Goal: Task Accomplishment & Management: Use online tool/utility

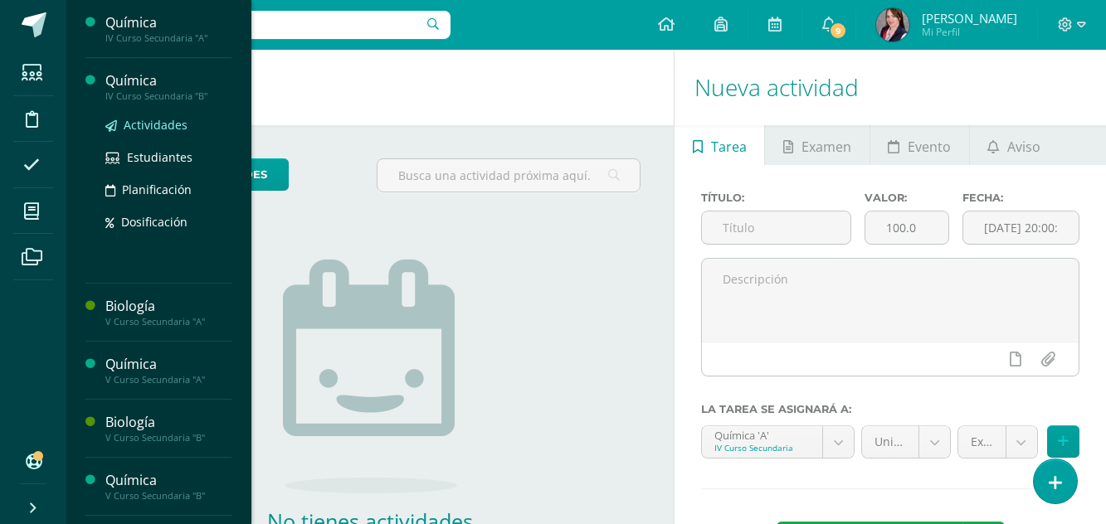
click at [154, 124] on span "Actividades" at bounding box center [156, 125] width 64 height 16
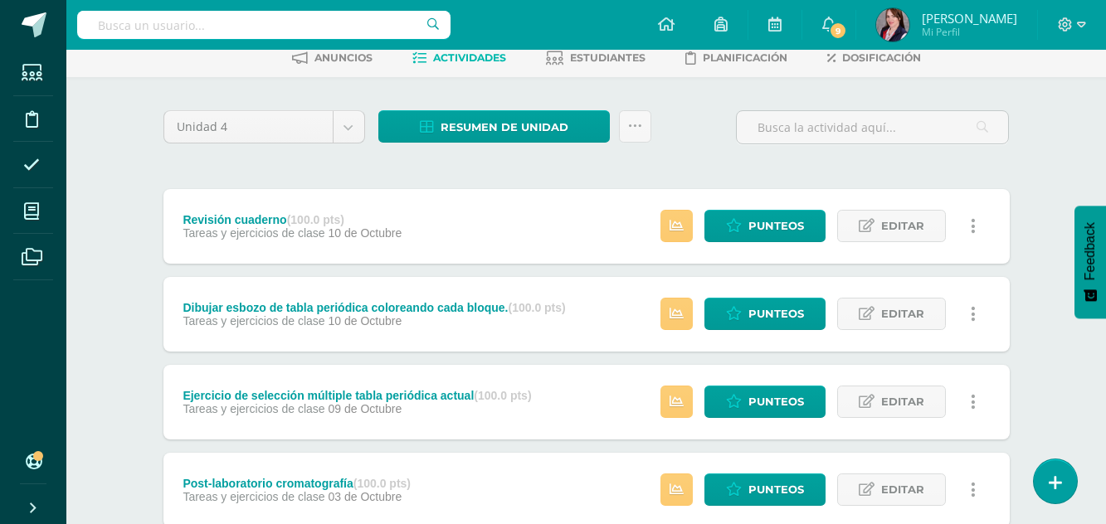
scroll to position [332, 0]
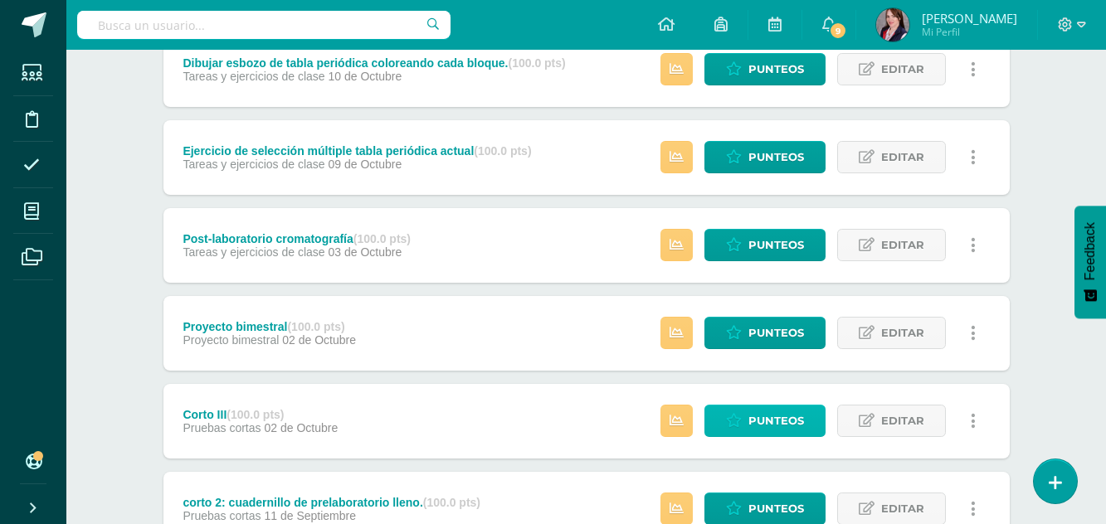
click at [788, 415] on span "Punteos" at bounding box center [777, 421] width 56 height 31
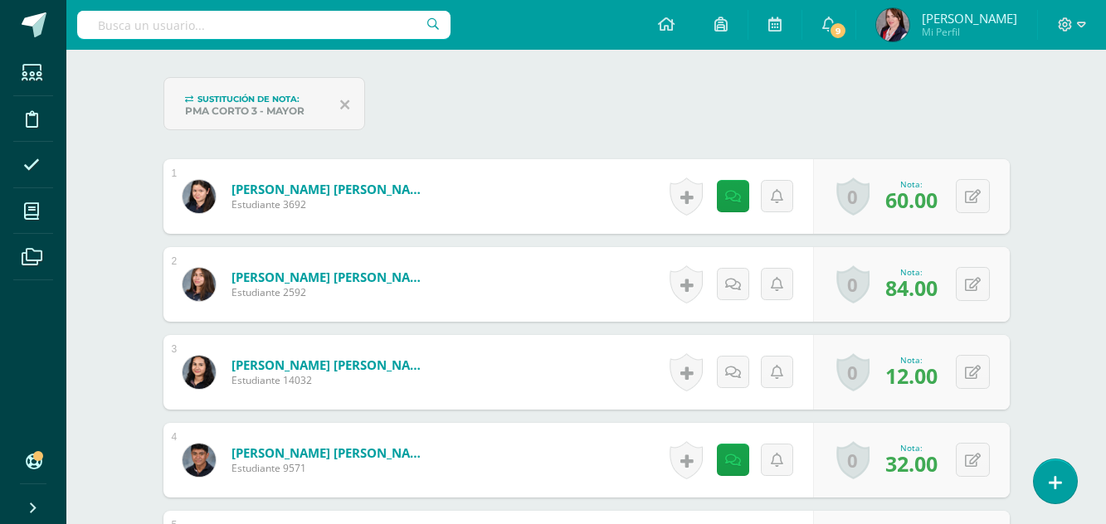
scroll to position [583, 0]
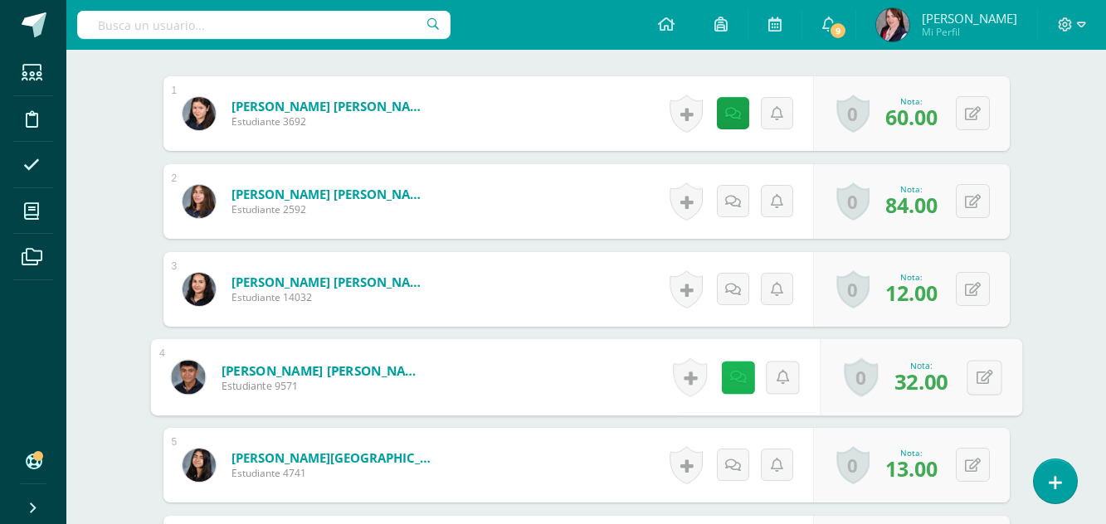
click at [742, 373] on link at bounding box center [737, 377] width 33 height 33
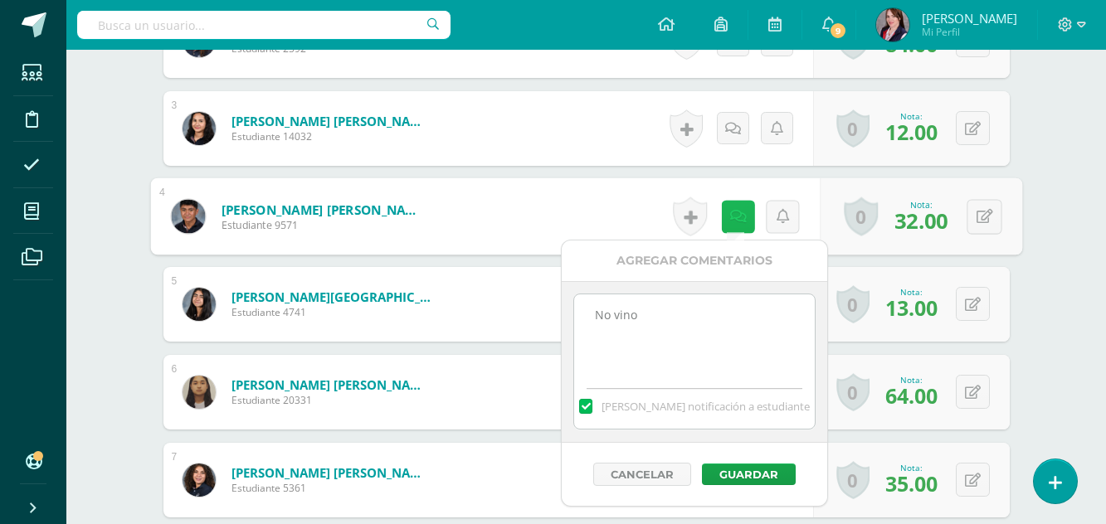
scroll to position [749, 0]
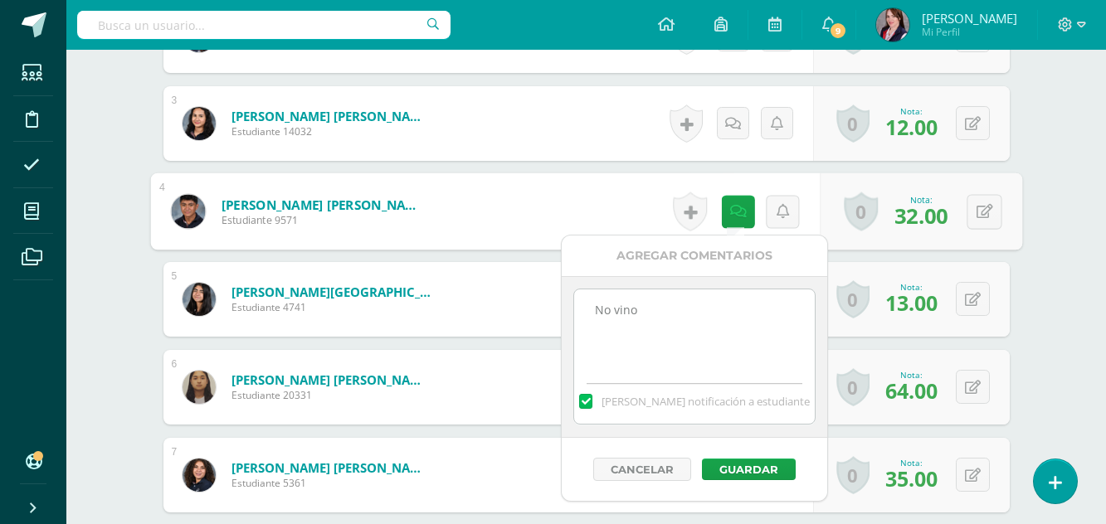
click at [666, 314] on textarea "No vino" at bounding box center [694, 331] width 240 height 83
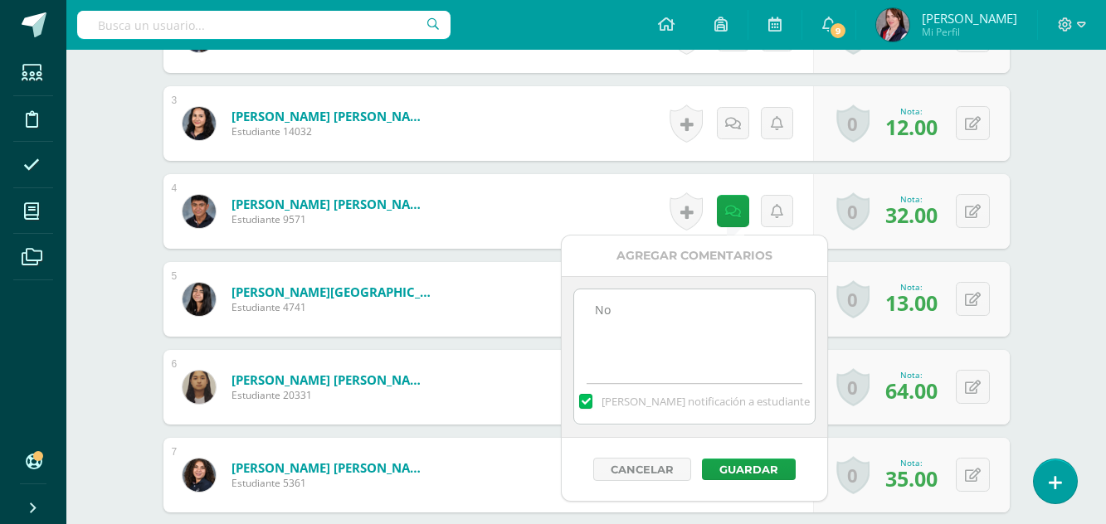
type textarea "N"
click at [753, 472] on button "Guardar" at bounding box center [749, 470] width 94 height 22
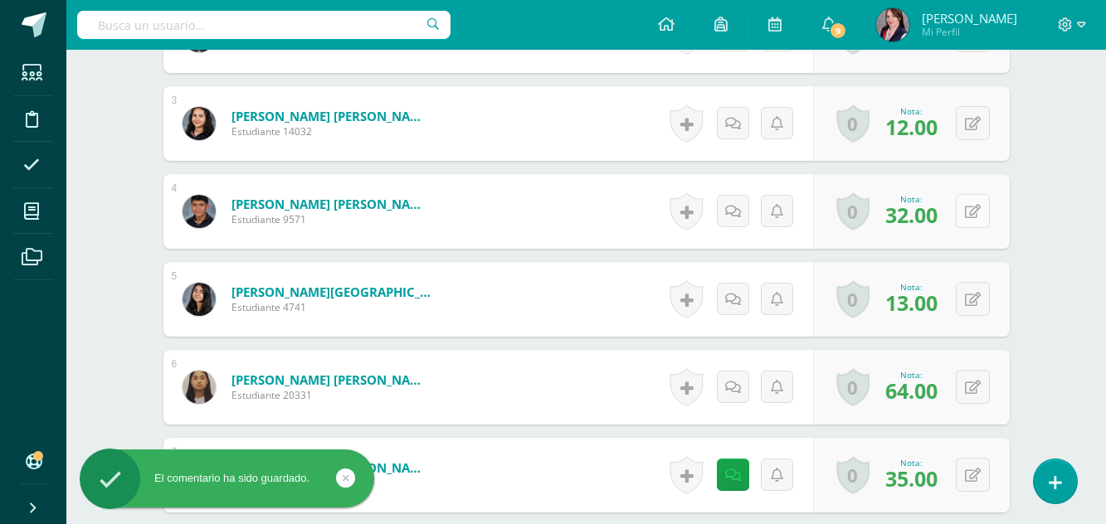
click at [968, 212] on button at bounding box center [973, 211] width 34 height 34
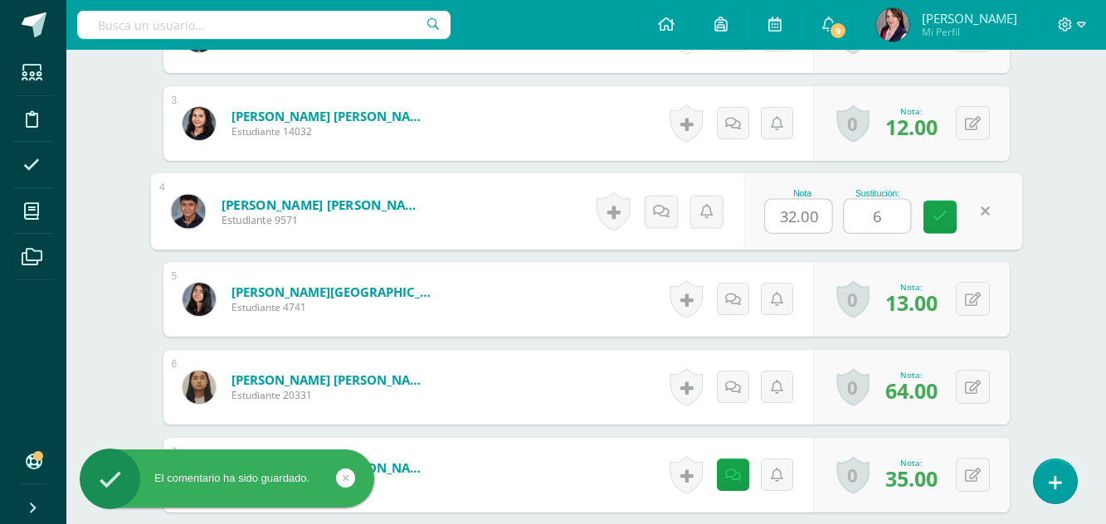
type input "60"
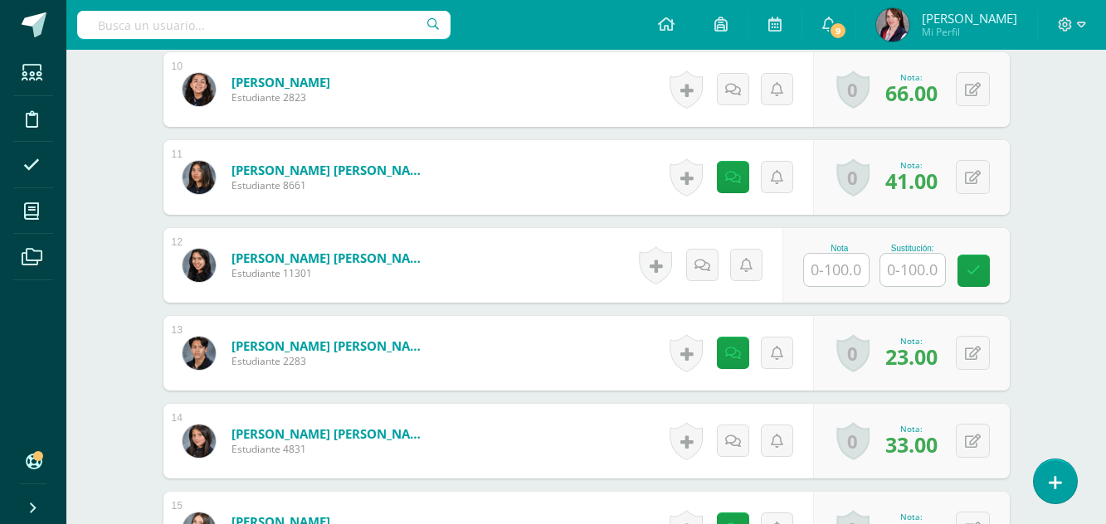
scroll to position [1412, 0]
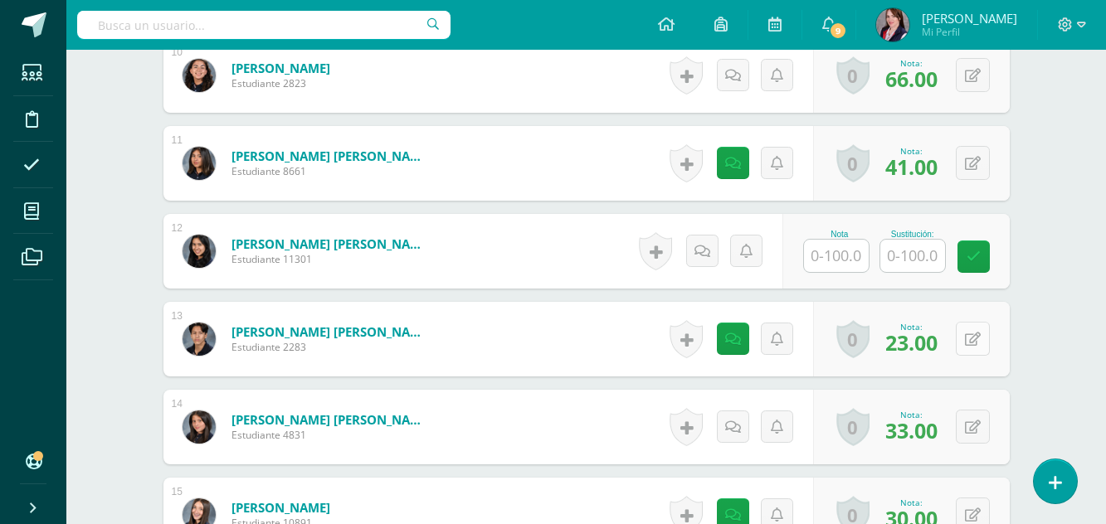
click at [973, 336] on button at bounding box center [973, 339] width 34 height 34
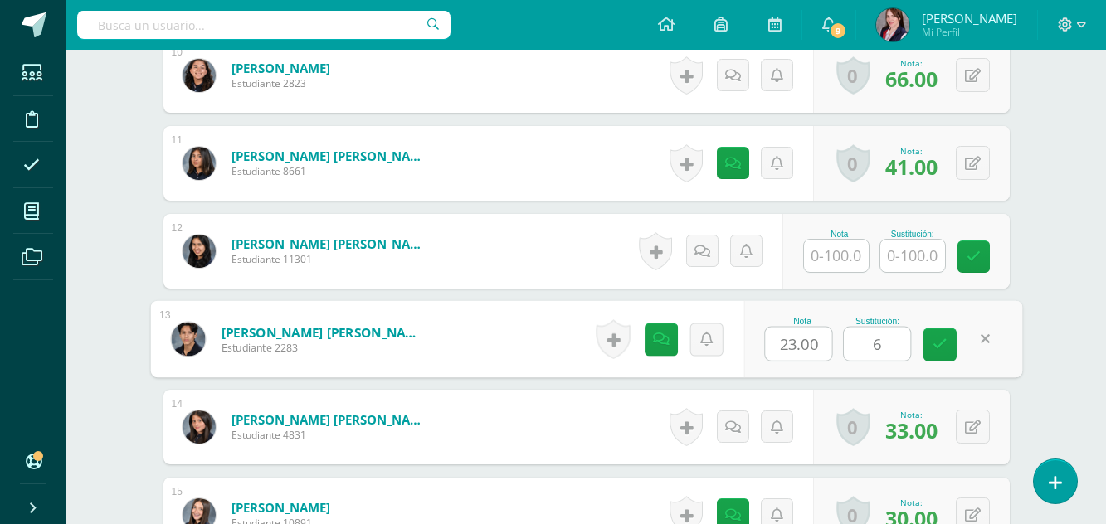
type input "60"
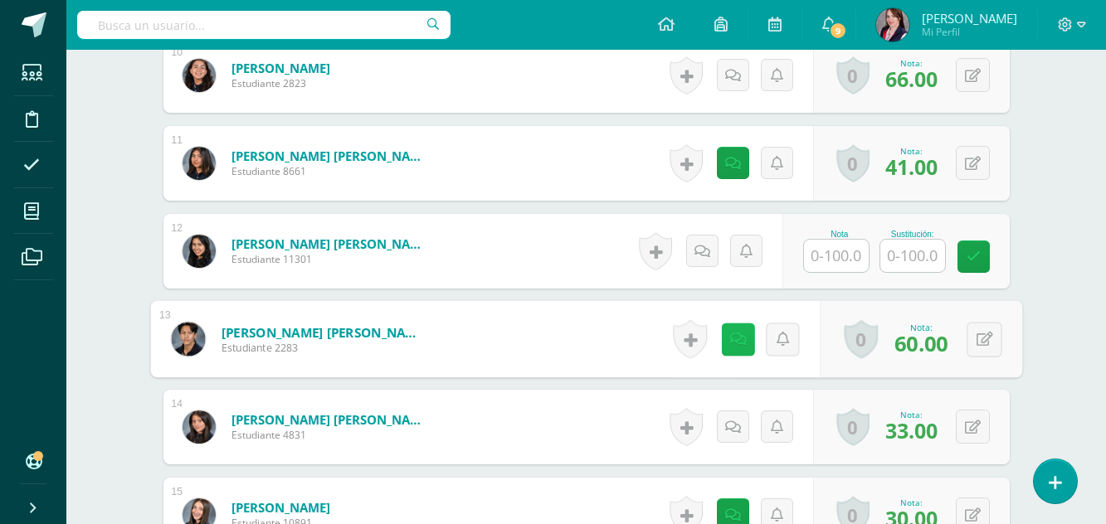
click at [732, 340] on icon at bounding box center [737, 339] width 17 height 14
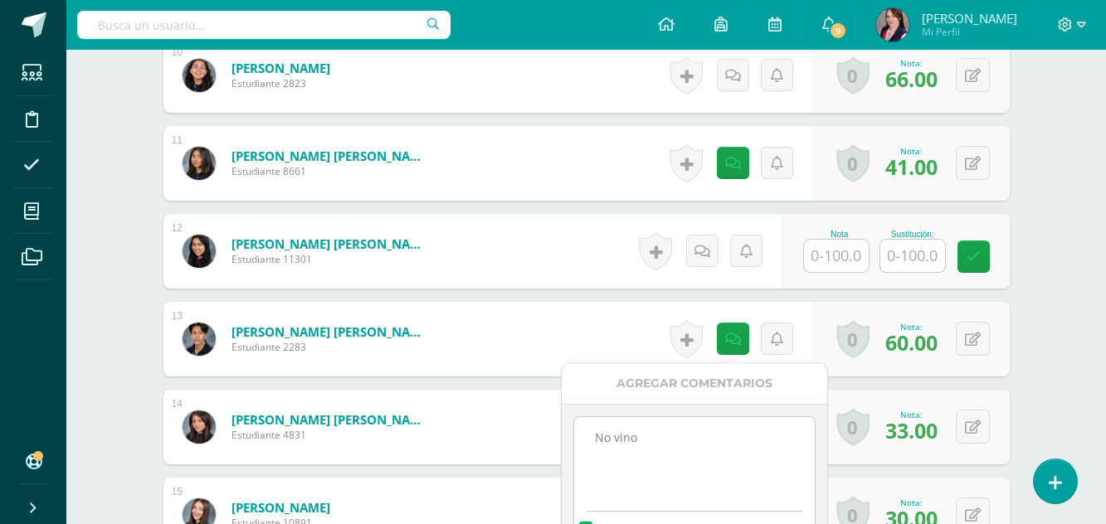
drag, startPoint x: 643, startPoint y: 436, endPoint x: 574, endPoint y: 433, distance: 68.9
click at [574, 434] on textarea "No vino" at bounding box center [694, 458] width 240 height 83
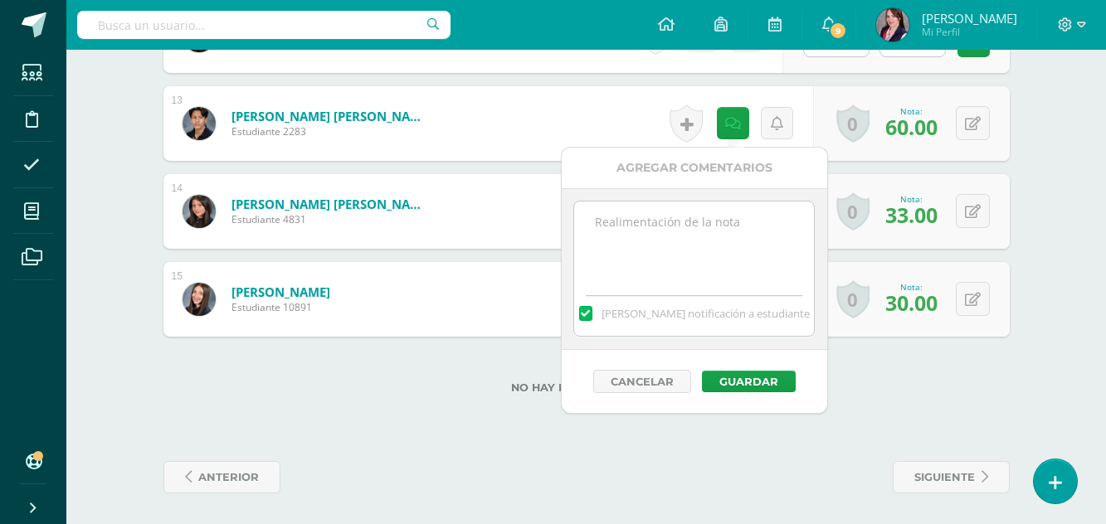
scroll to position [1631, 0]
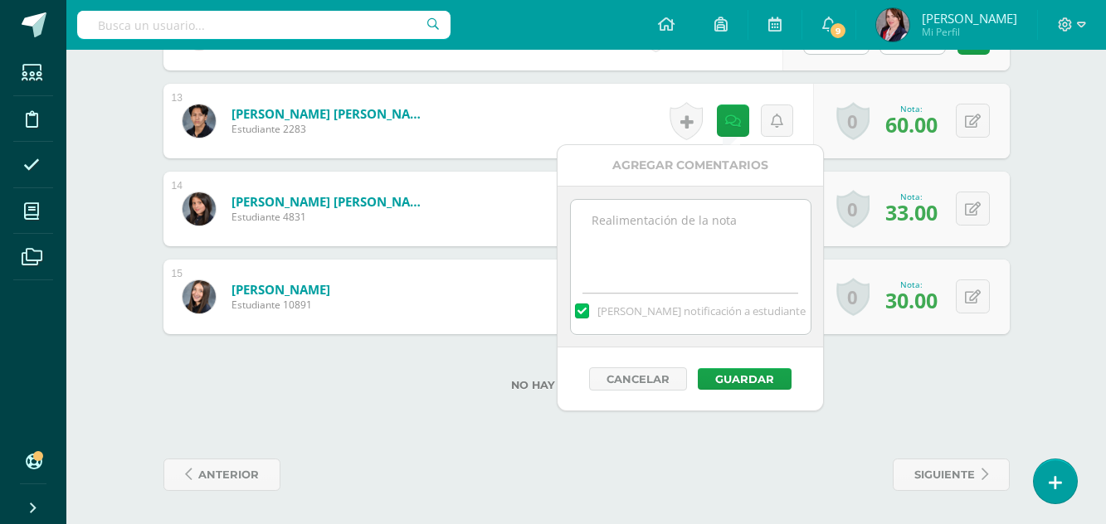
click at [588, 307] on label at bounding box center [581, 311] width 13 height 15
click at [0, 0] on input "[PERSON_NAME] notificación a estudiante" at bounding box center [0, 0] width 0 height 0
click at [744, 379] on button "Guardar" at bounding box center [745, 379] width 94 height 22
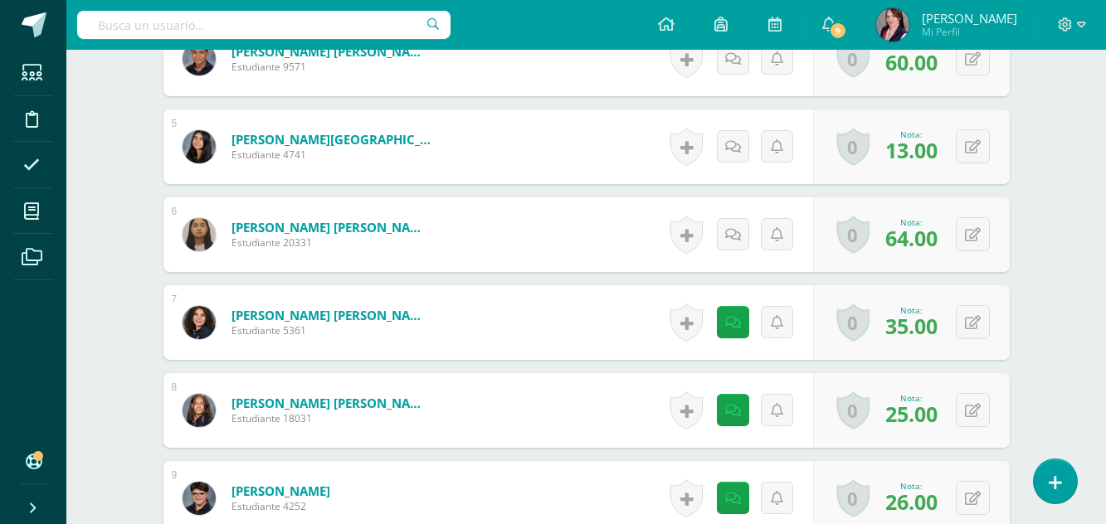
scroll to position [884, 0]
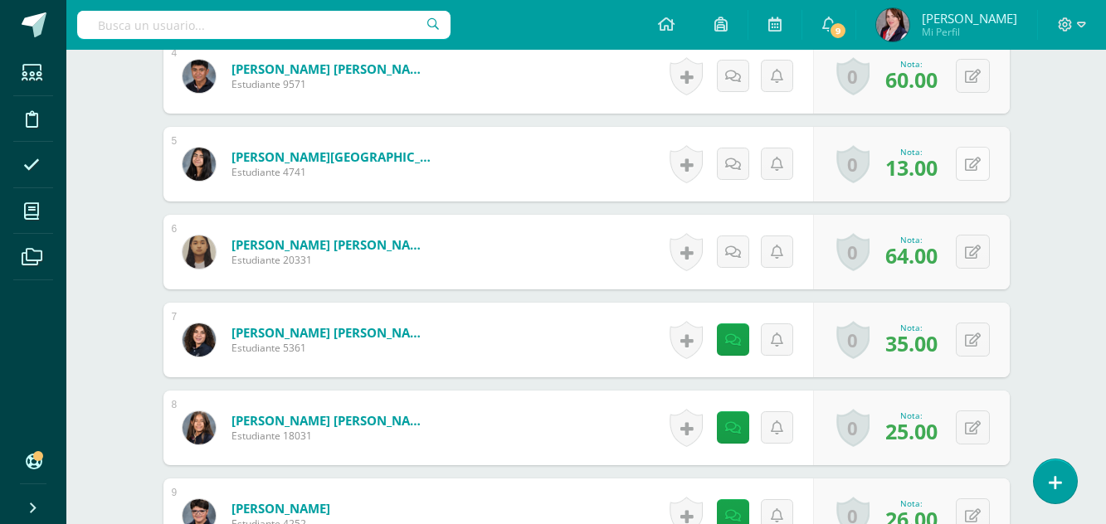
click at [974, 165] on button at bounding box center [973, 164] width 34 height 34
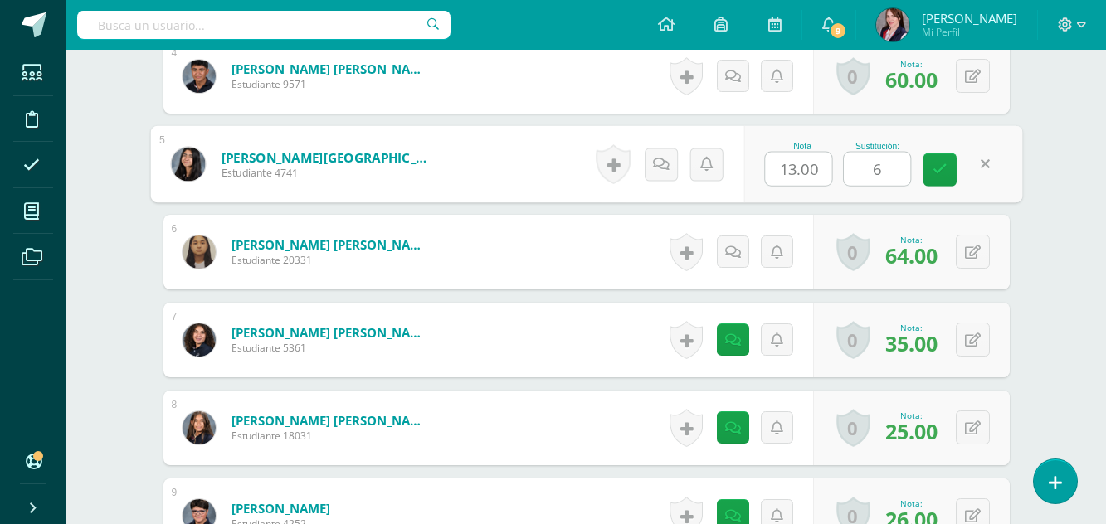
type input "60"
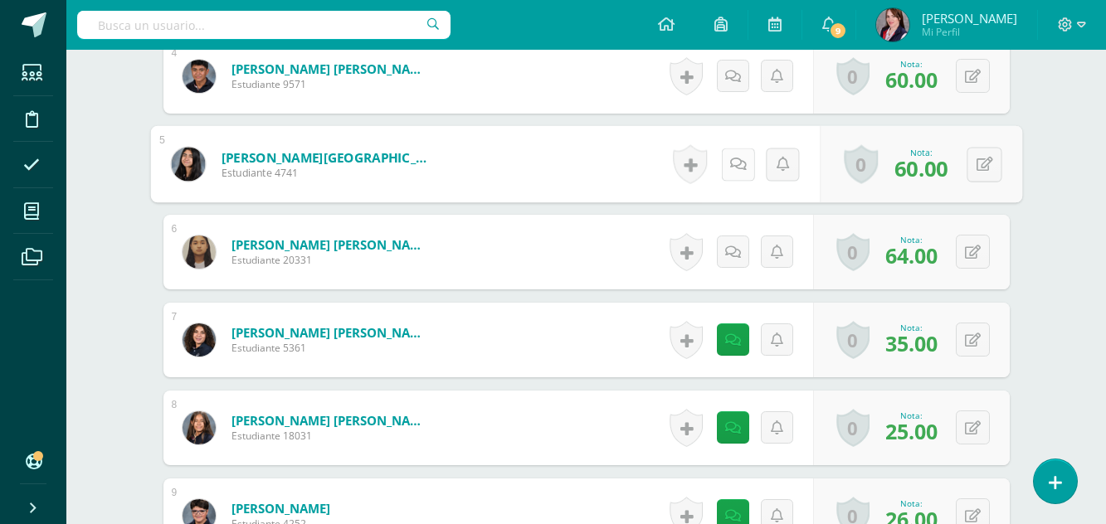
click at [727, 168] on link at bounding box center [737, 164] width 33 height 33
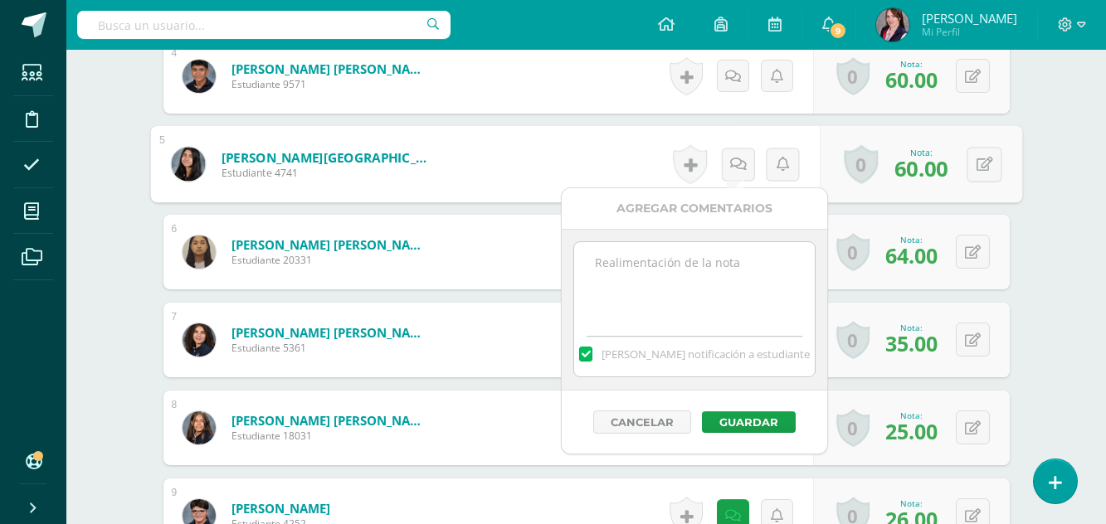
click at [653, 266] on textarea at bounding box center [694, 283] width 240 height 83
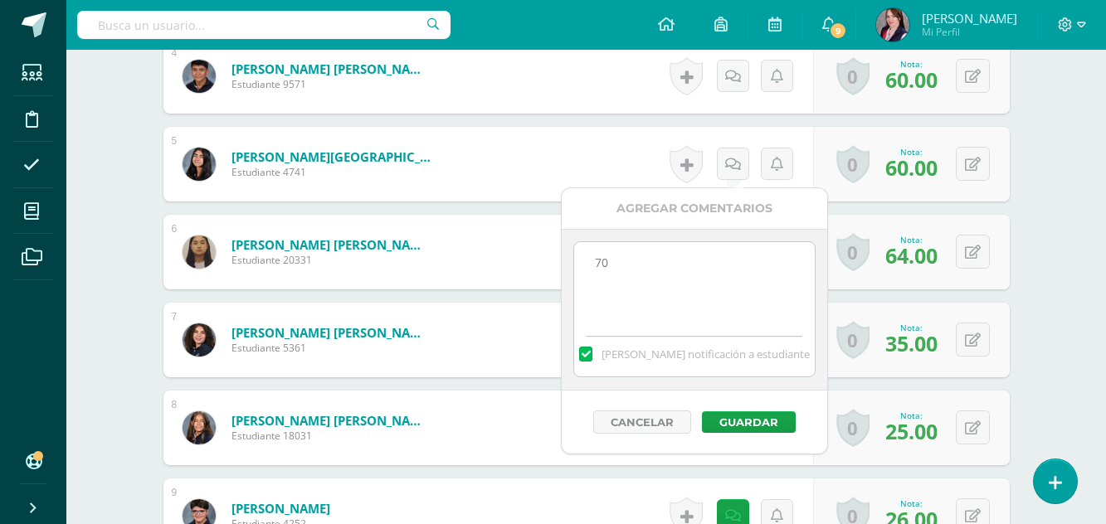
type textarea "70"
click at [593, 356] on label at bounding box center [585, 354] width 13 height 15
click at [0, 0] on input "[PERSON_NAME] notificación a estudiante" at bounding box center [0, 0] width 0 height 0
click at [741, 417] on button "Guardar" at bounding box center [749, 423] width 94 height 22
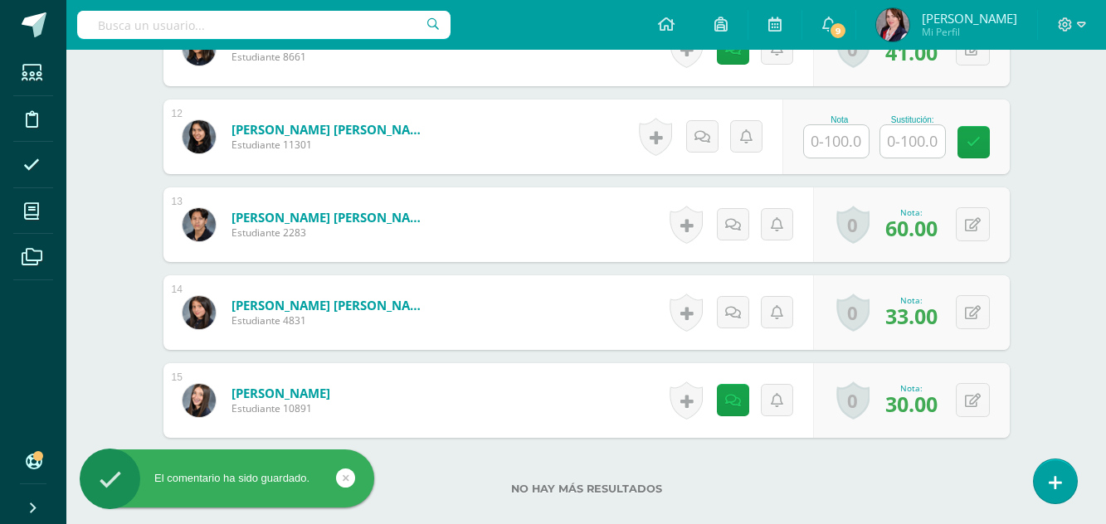
scroll to position [1548, 0]
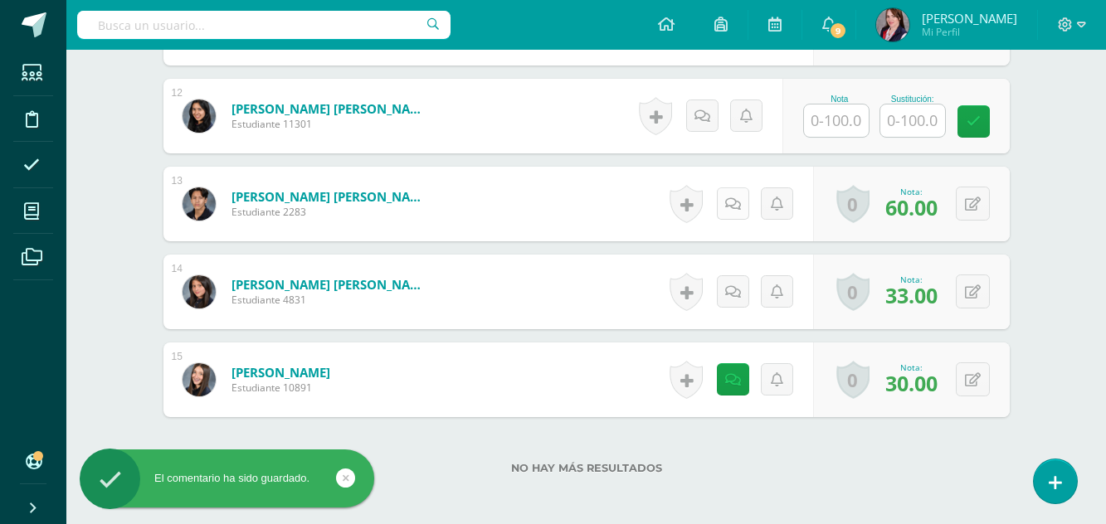
click at [739, 205] on icon at bounding box center [733, 205] width 16 height 14
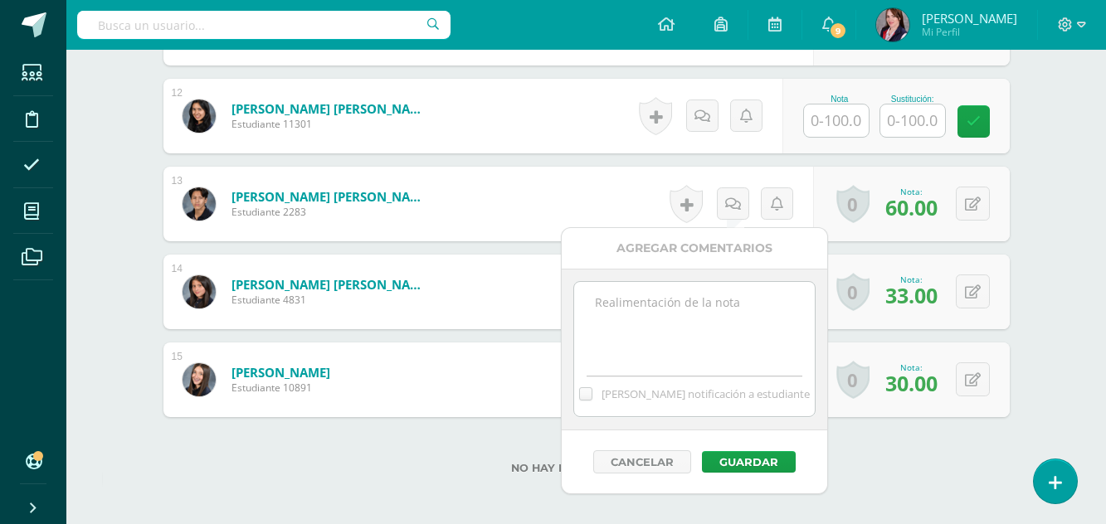
click at [677, 305] on textarea "No vino" at bounding box center [694, 323] width 240 height 83
type textarea "80"
click at [749, 455] on button "Guardar" at bounding box center [749, 462] width 94 height 22
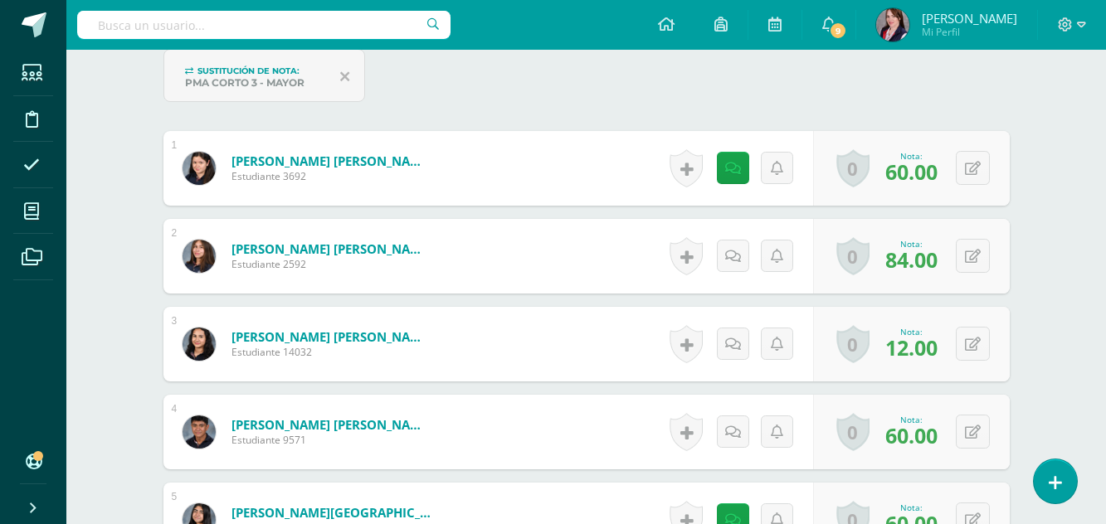
scroll to position [635, 0]
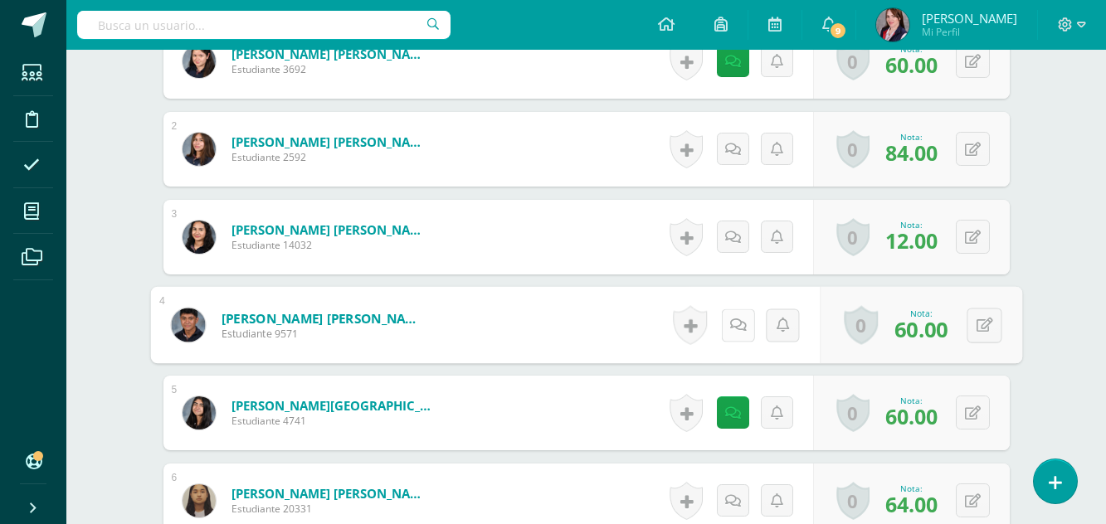
click at [739, 324] on icon at bounding box center [737, 325] width 17 height 14
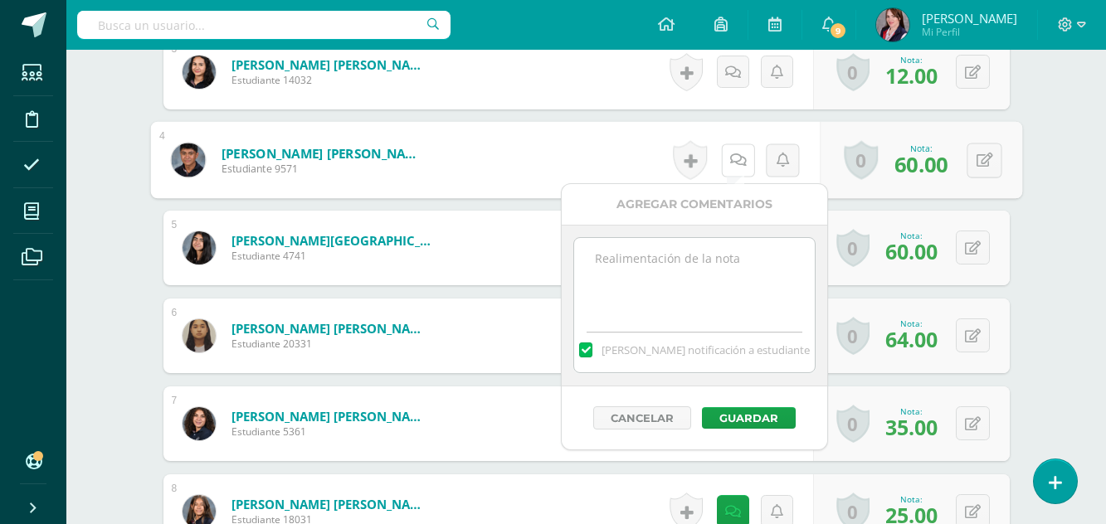
scroll to position [801, 0]
click at [678, 261] on textarea "No vino" at bounding box center [694, 278] width 240 height 83
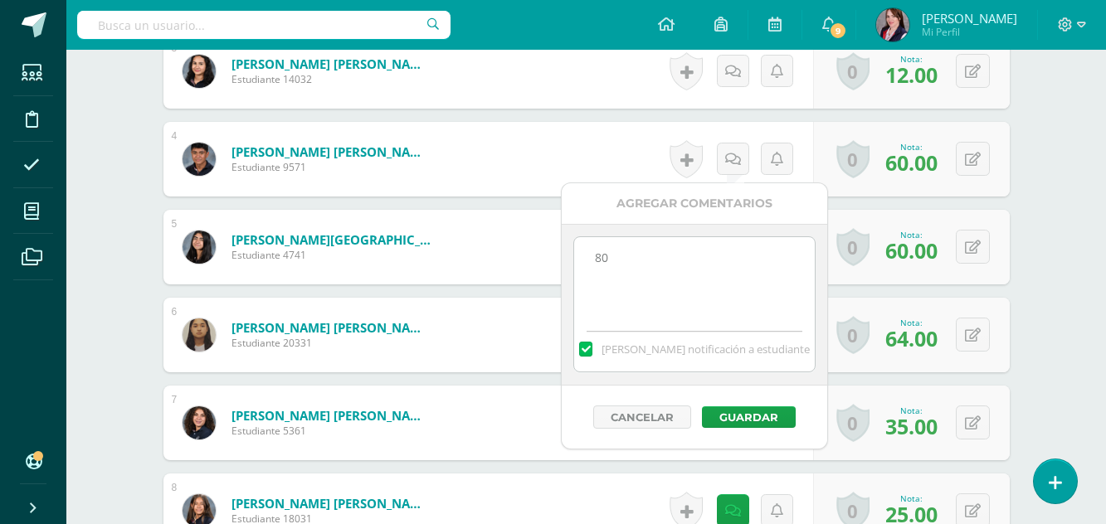
type textarea "80"
click at [593, 348] on label at bounding box center [585, 349] width 13 height 15
click at [0, 0] on input "[PERSON_NAME] notificación a estudiante" at bounding box center [0, 0] width 0 height 0
click at [749, 413] on button "Guardar" at bounding box center [749, 418] width 94 height 22
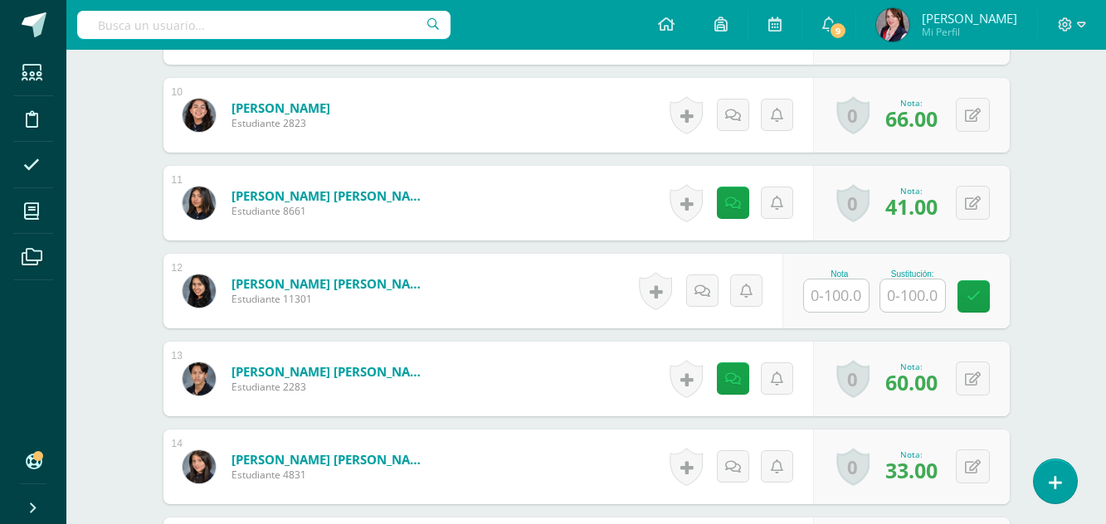
scroll to position [1382, 0]
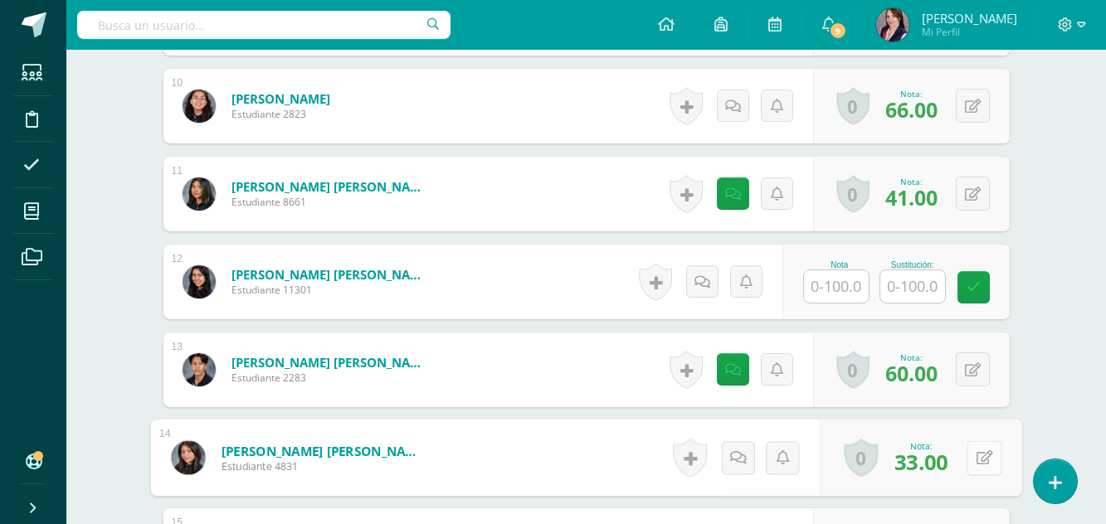
click at [976, 458] on icon at bounding box center [984, 458] width 17 height 14
type input "60"
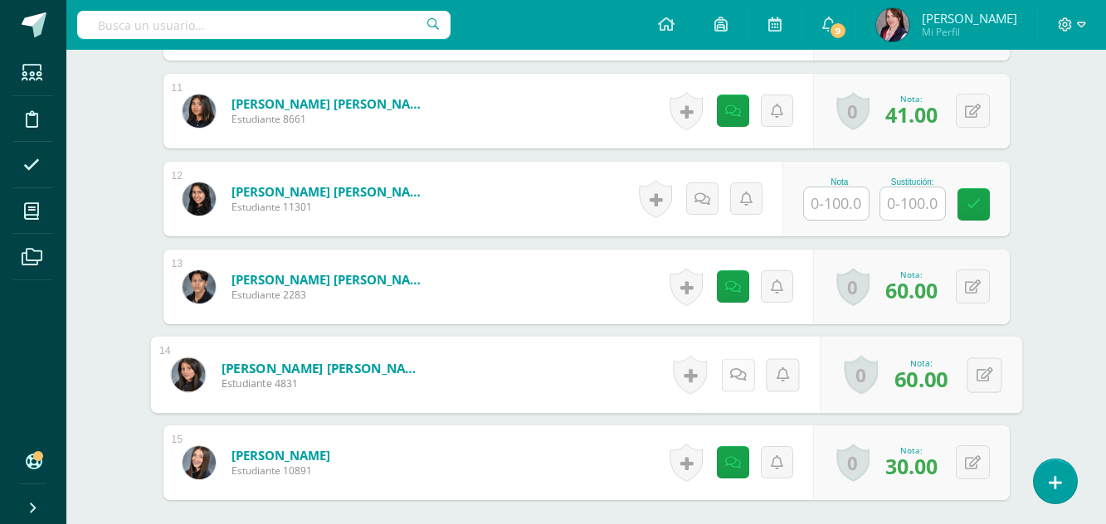
click at [735, 366] on link at bounding box center [737, 375] width 33 height 33
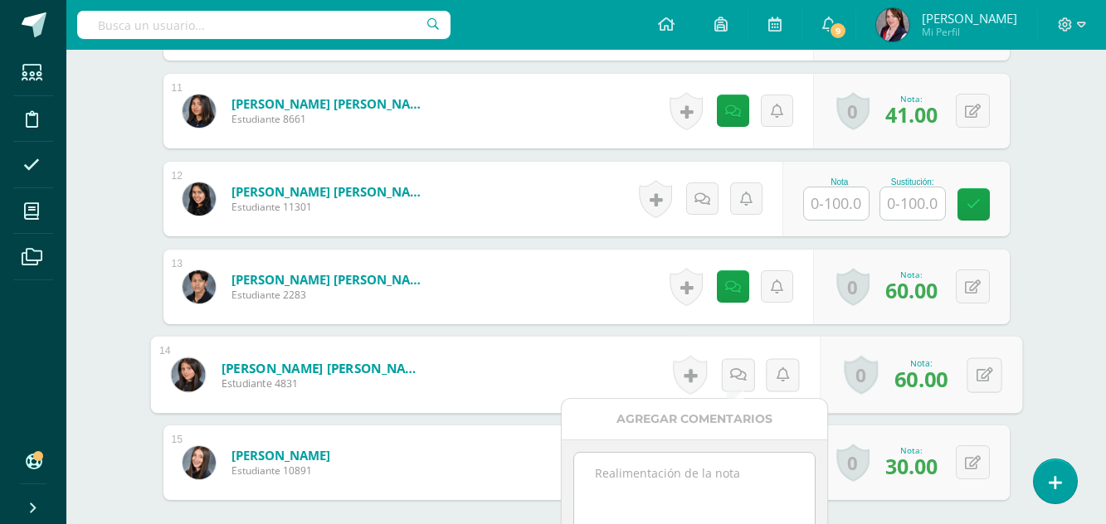
click at [700, 472] on textarea at bounding box center [694, 494] width 240 height 83
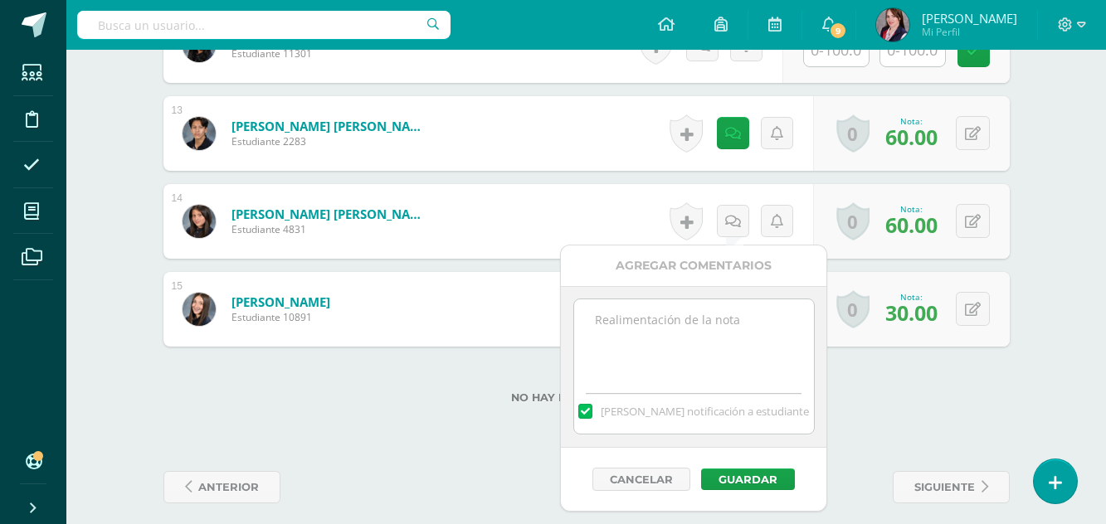
scroll to position [1631, 0]
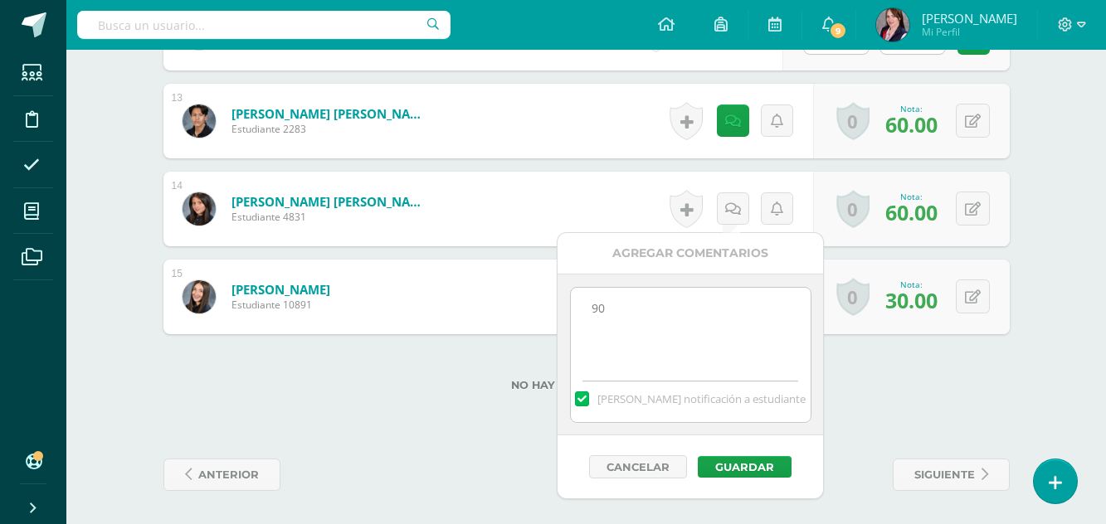
type textarea "90"
click at [588, 396] on label at bounding box center [581, 399] width 13 height 15
click at [0, 0] on input "[PERSON_NAME] notificación a estudiante" at bounding box center [0, 0] width 0 height 0
click at [748, 461] on button "Guardar" at bounding box center [745, 467] width 94 height 22
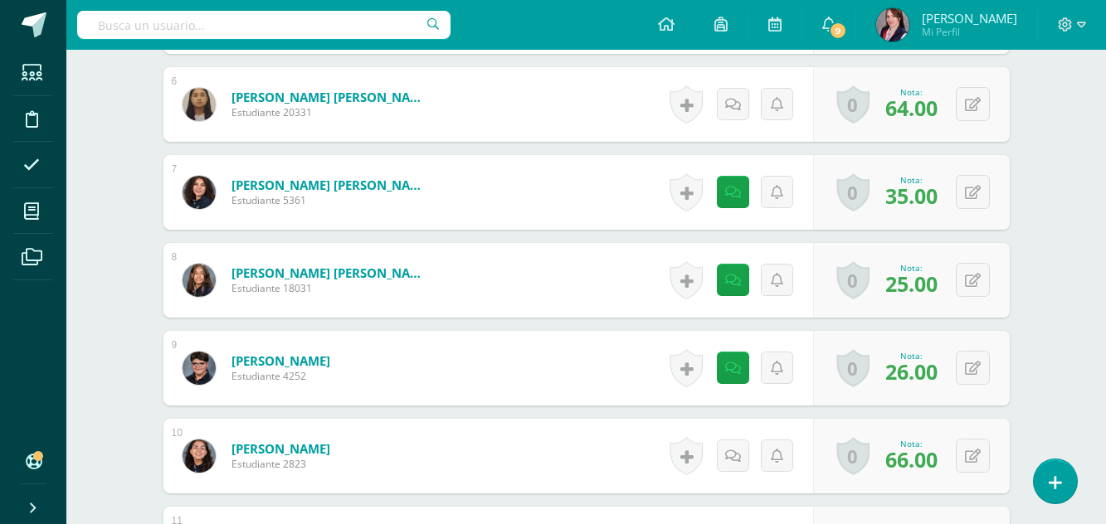
scroll to position [1050, 0]
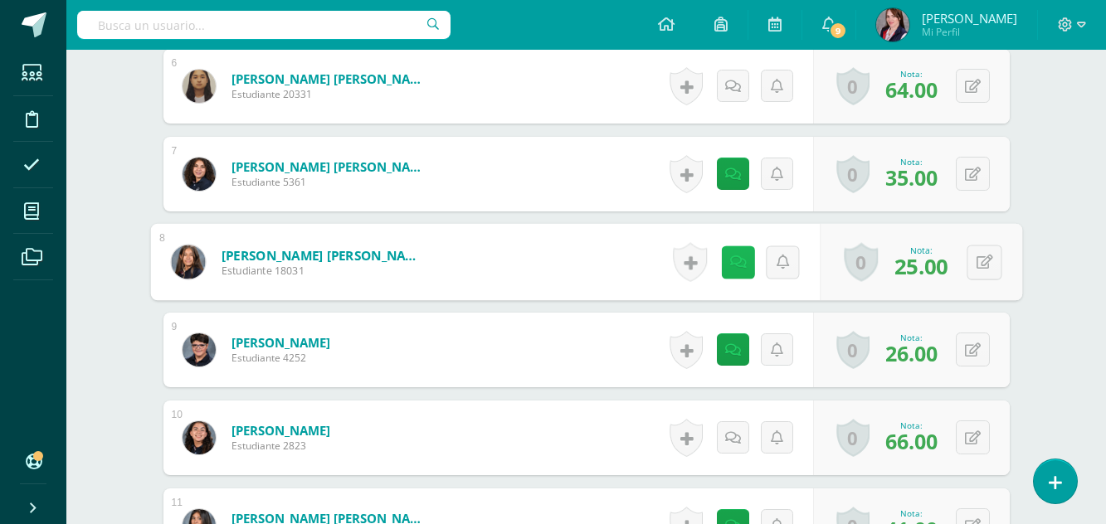
click at [729, 259] on icon at bounding box center [737, 262] width 17 height 14
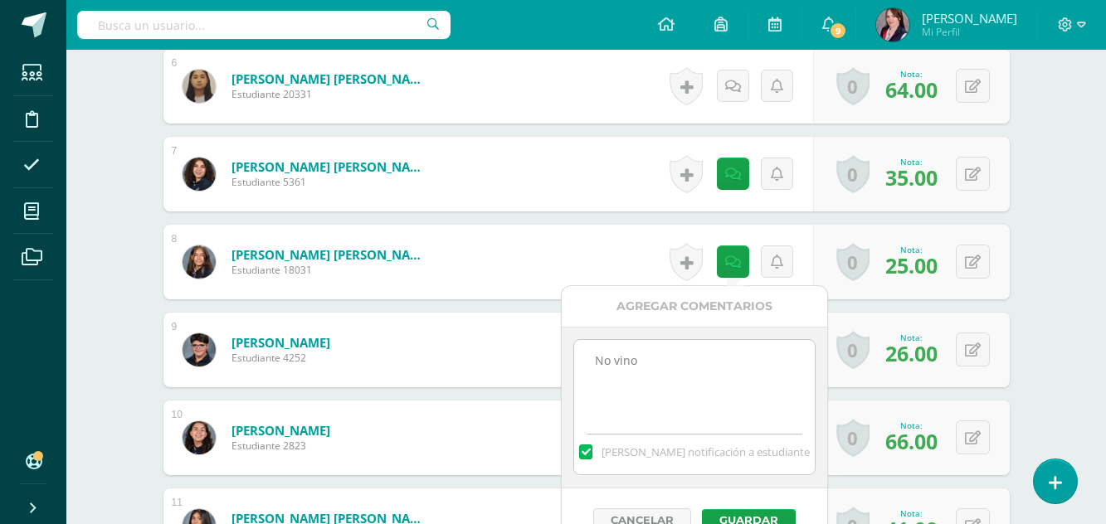
drag, startPoint x: 654, startPoint y: 358, endPoint x: 581, endPoint y: 359, distance: 73.0
click at [581, 359] on textarea "No vino" at bounding box center [694, 381] width 240 height 83
click at [593, 449] on label at bounding box center [585, 452] width 13 height 15
click at [0, 0] on input "[PERSON_NAME] notificación a estudiante" at bounding box center [0, 0] width 0 height 0
click at [660, 365] on textarea "No vino" at bounding box center [694, 381] width 240 height 83
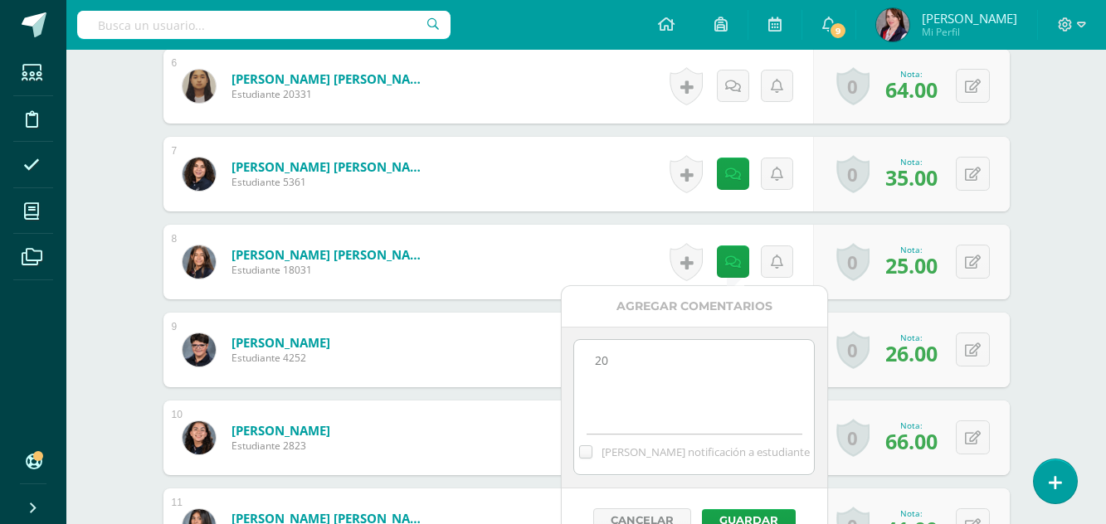
scroll to position [1133, 0]
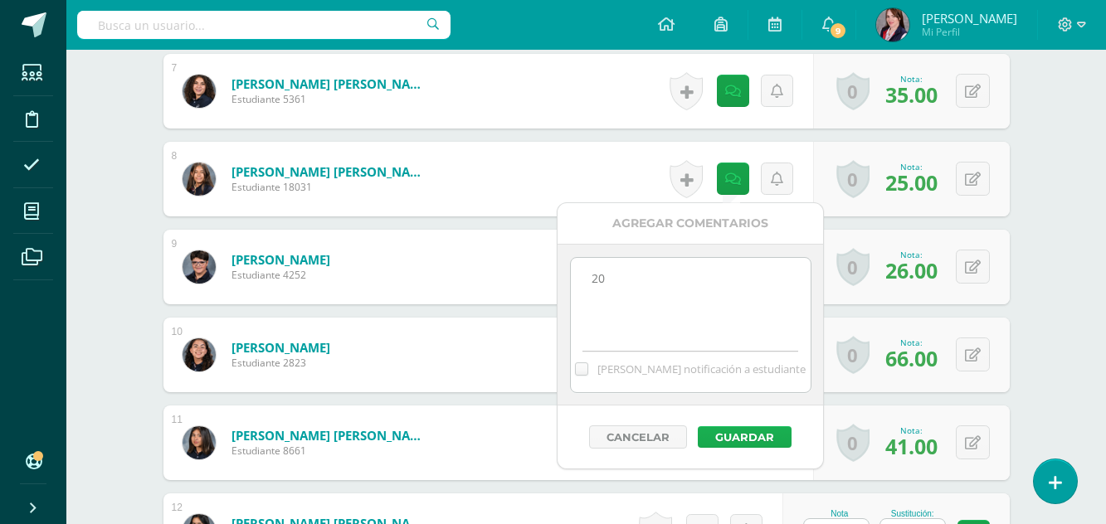
type textarea "20"
click at [753, 437] on button "Guardar" at bounding box center [745, 438] width 94 height 22
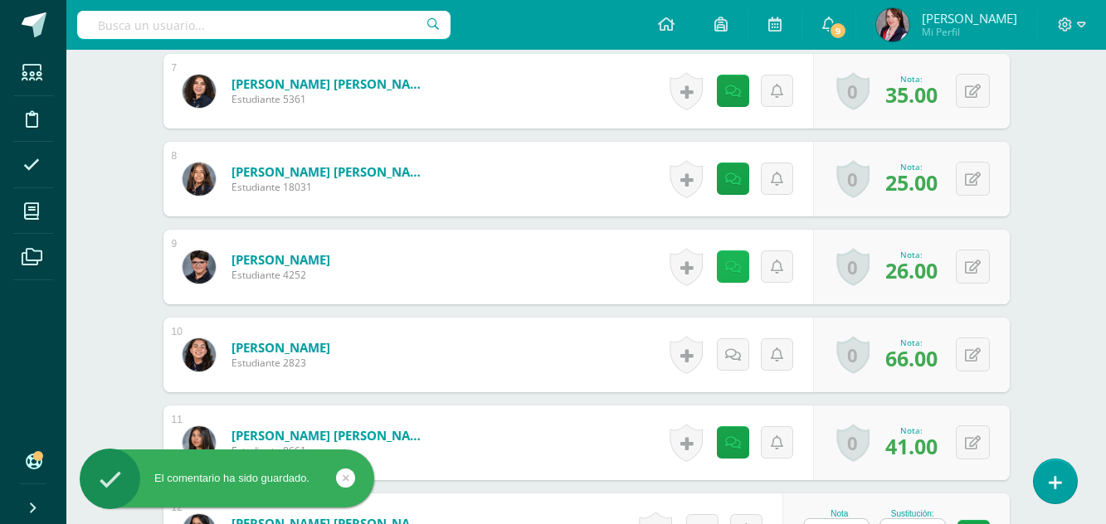
click at [734, 269] on icon at bounding box center [733, 268] width 16 height 14
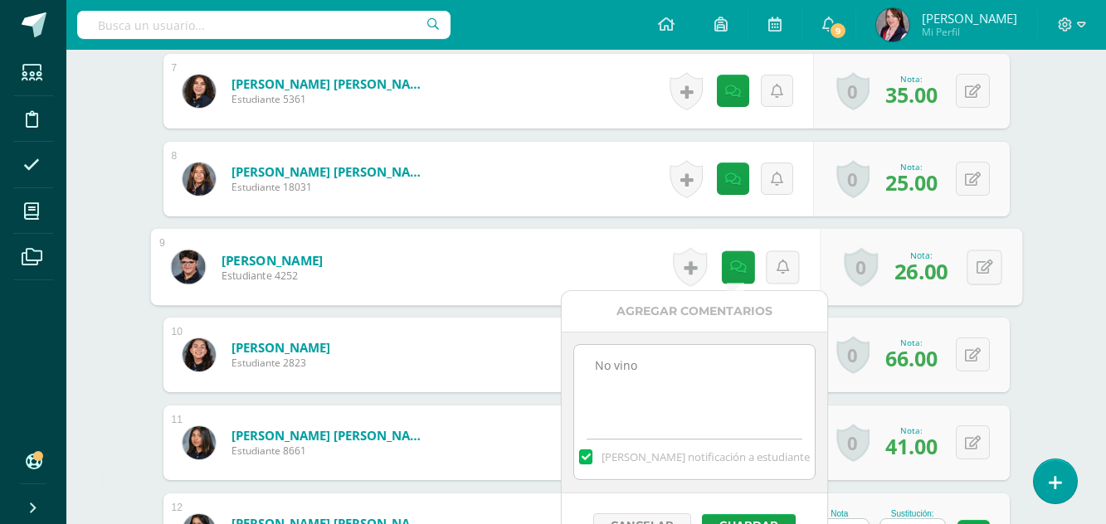
click at [606, 198] on form "García Bennett, Sara Nicole Estudiante 18031 Nota 25.00 Sustitución:" at bounding box center [586, 179] width 846 height 75
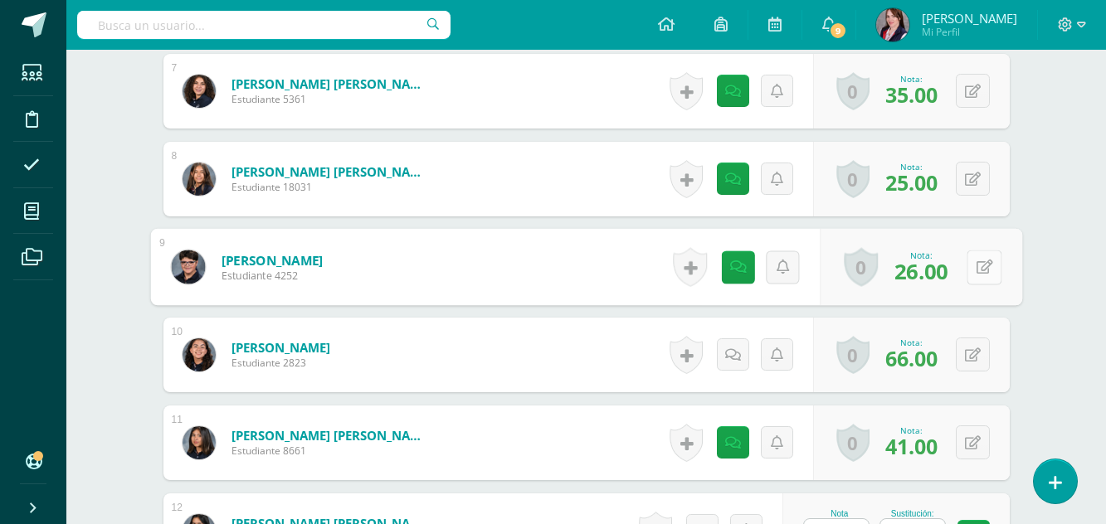
click at [973, 266] on button at bounding box center [984, 267] width 35 height 35
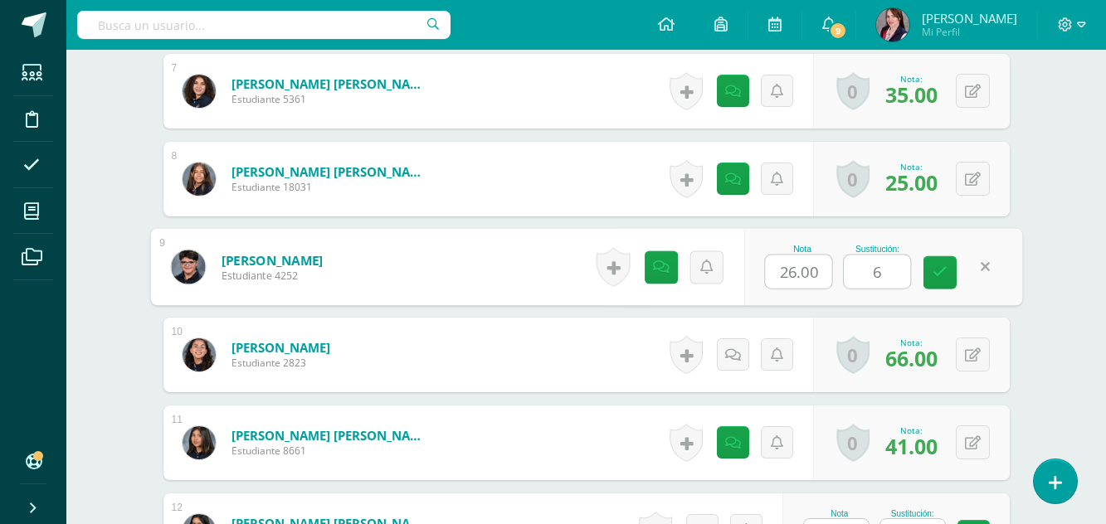
type input "60"
click at [945, 274] on icon at bounding box center [940, 273] width 15 height 14
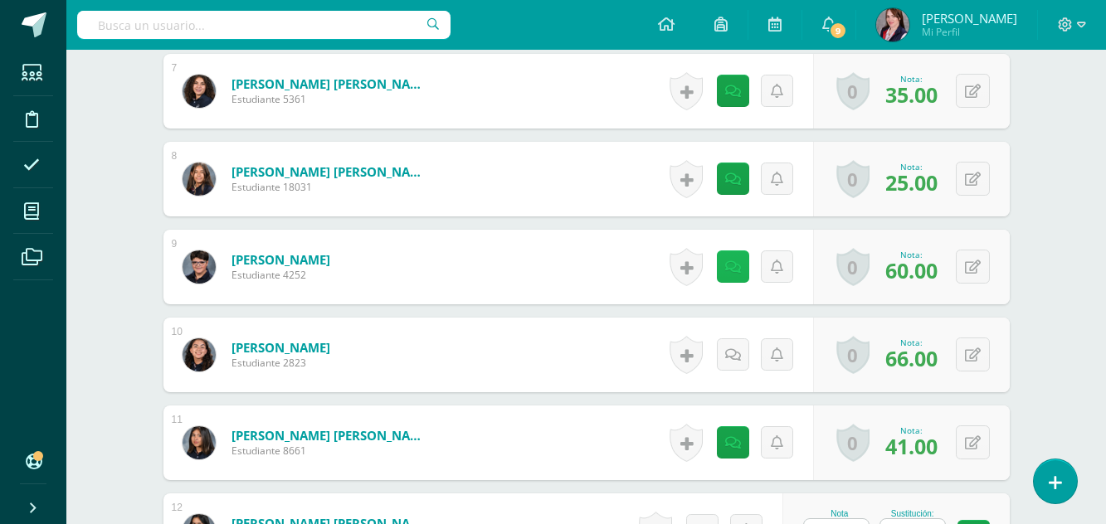
click at [732, 271] on icon at bounding box center [733, 268] width 16 height 14
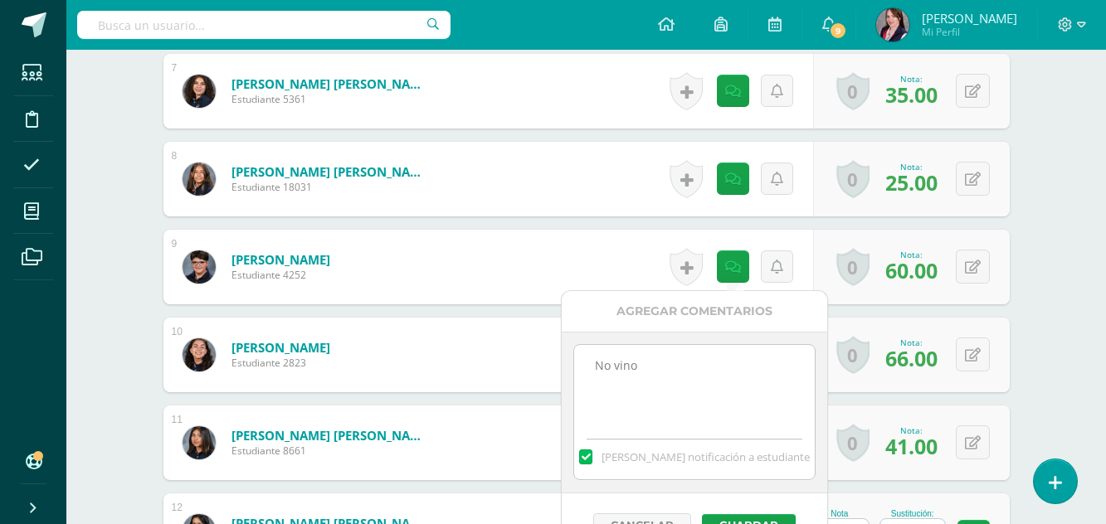
drag, startPoint x: 654, startPoint y: 372, endPoint x: 582, endPoint y: 366, distance: 72.4
click at [582, 366] on textarea "No vino" at bounding box center [694, 386] width 240 height 83
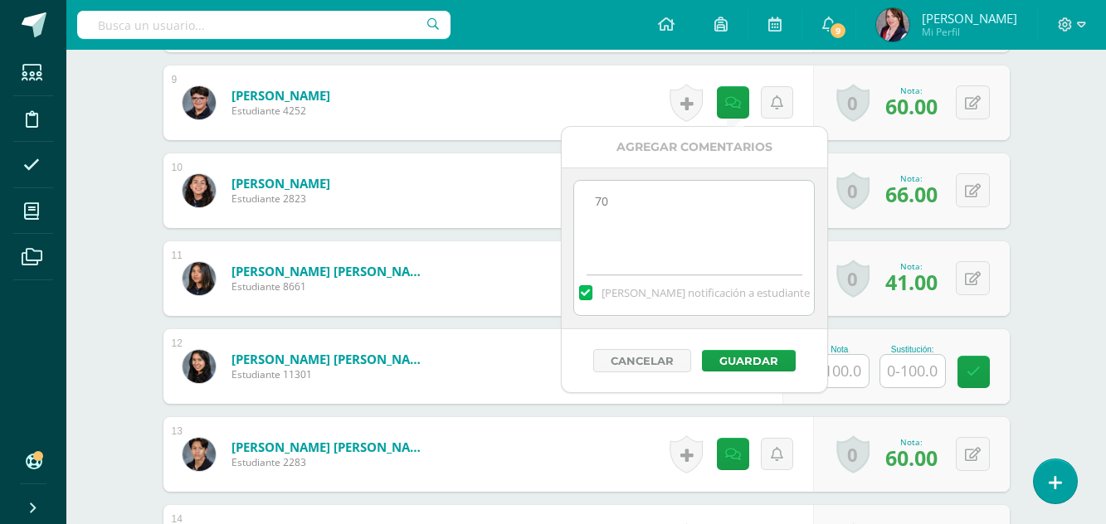
scroll to position [1299, 0]
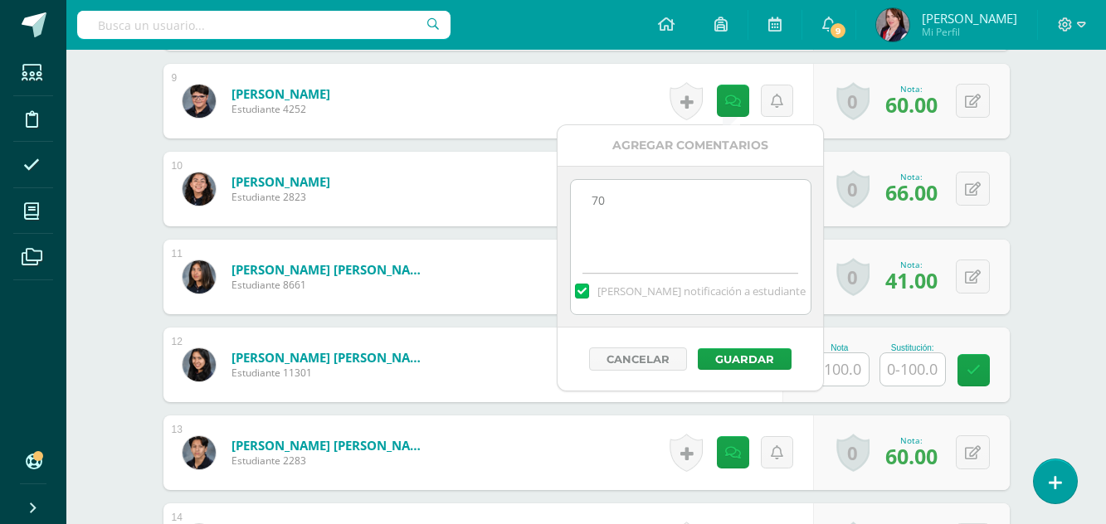
type textarea "70"
click at [588, 290] on label at bounding box center [581, 291] width 13 height 15
click at [0, 0] on input "[PERSON_NAME] notificación a estudiante" at bounding box center [0, 0] width 0 height 0
click at [747, 354] on button "Guardar" at bounding box center [745, 360] width 94 height 22
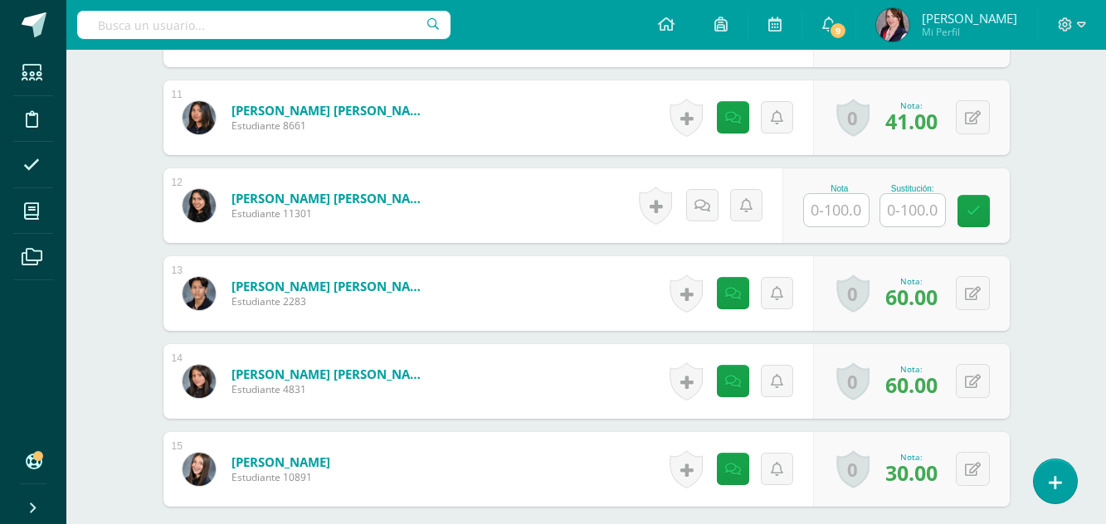
scroll to position [1631, 0]
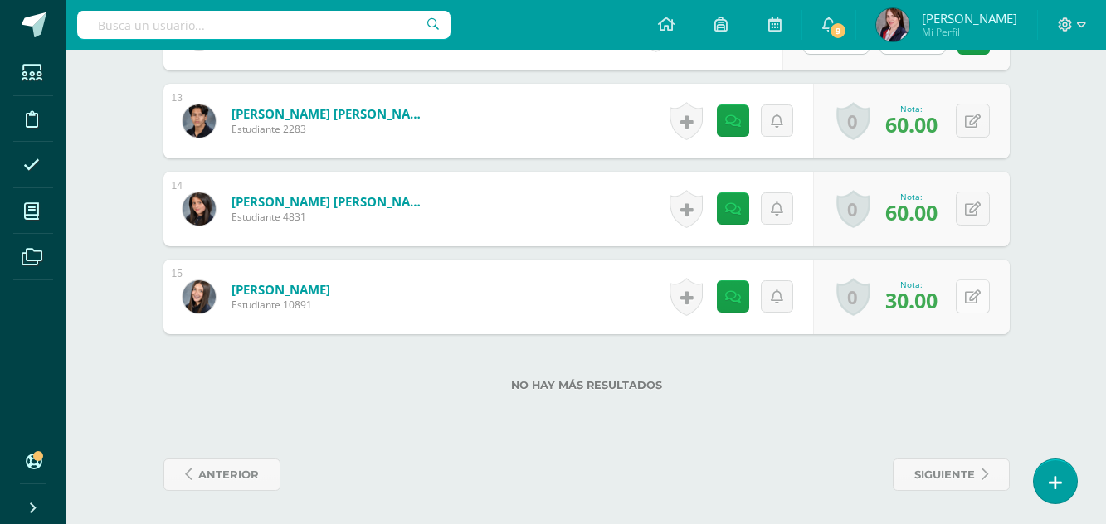
click at [968, 297] on button at bounding box center [973, 297] width 34 height 34
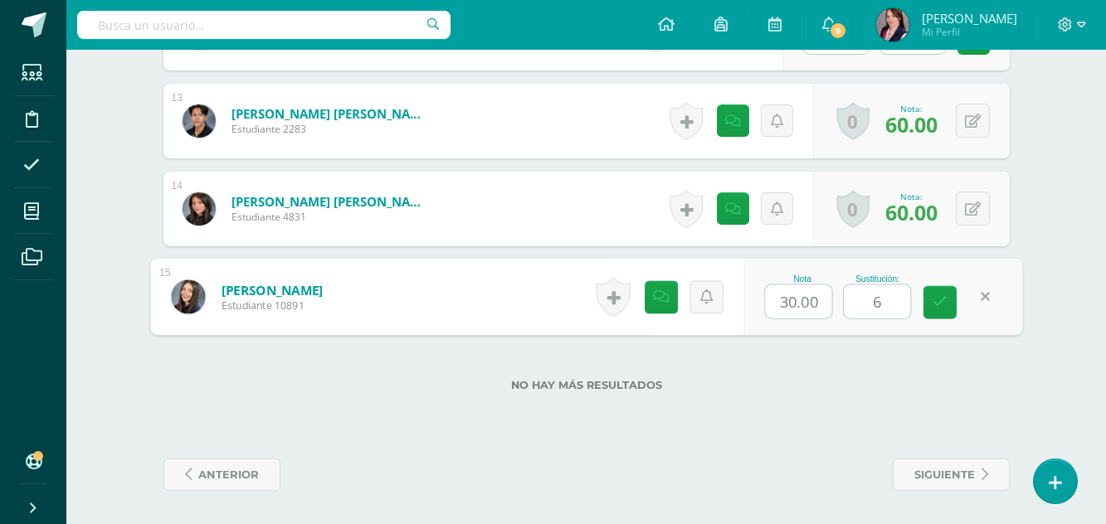
type input "60"
click at [935, 293] on link at bounding box center [940, 302] width 33 height 33
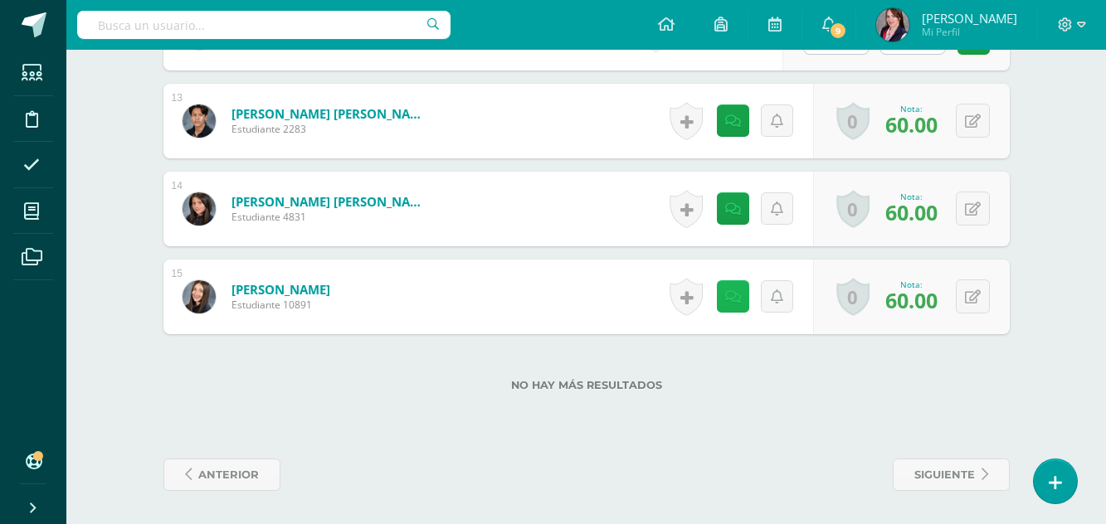
click at [734, 300] on icon at bounding box center [733, 297] width 16 height 14
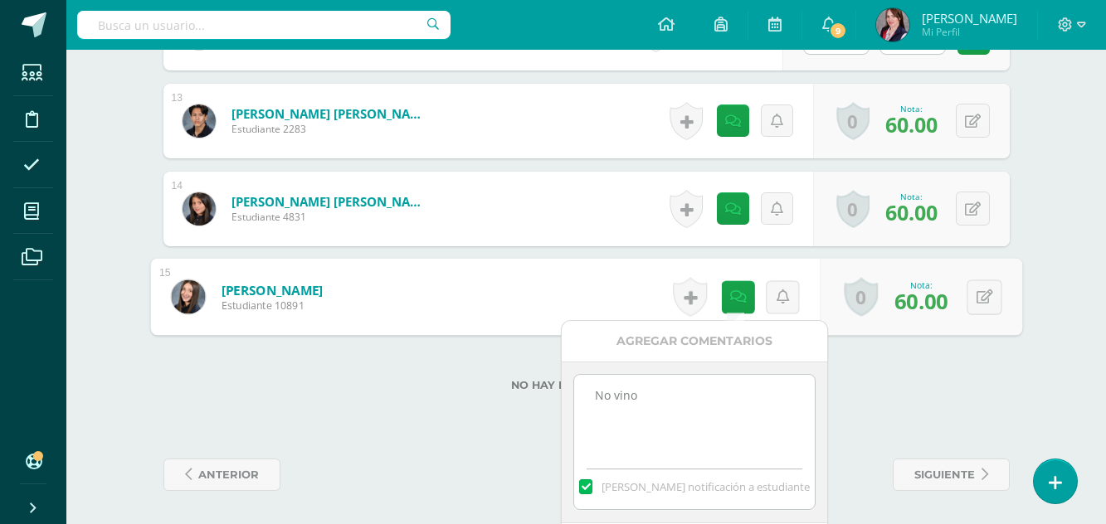
click at [658, 393] on textarea "No vino" at bounding box center [694, 416] width 240 height 83
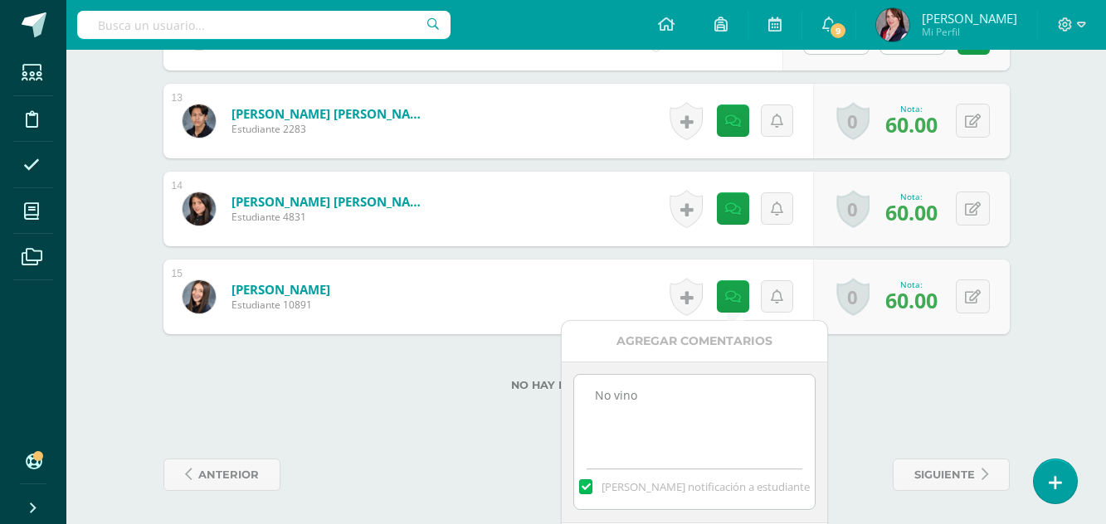
drag, startPoint x: 658, startPoint y: 393, endPoint x: 584, endPoint y: 393, distance: 73.9
click at [584, 393] on textarea "No vino" at bounding box center [694, 416] width 240 height 83
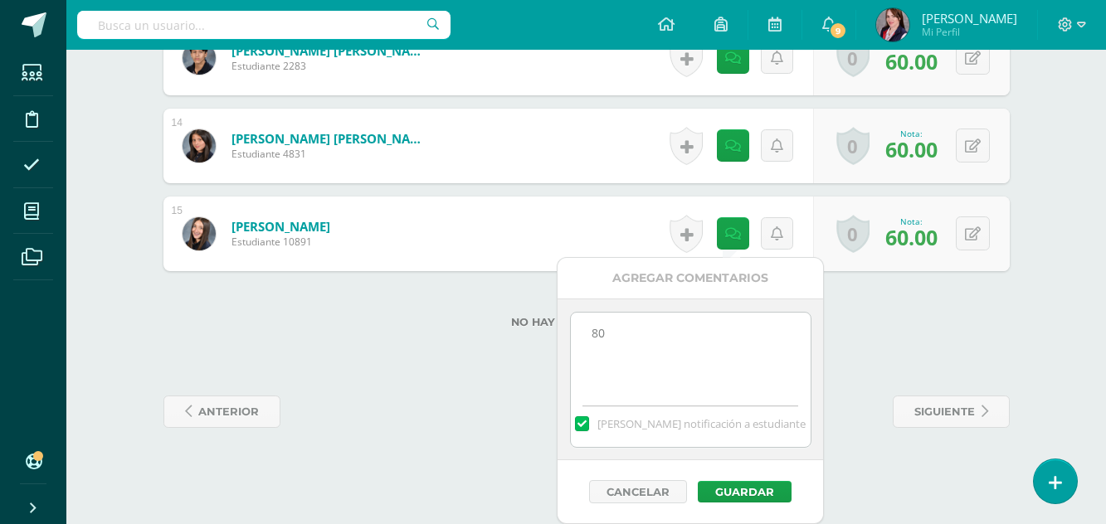
type textarea "80"
click at [588, 421] on label at bounding box center [581, 424] width 13 height 15
click at [0, 0] on input "[PERSON_NAME] notificación a estudiante" at bounding box center [0, 0] width 0 height 0
click at [744, 488] on button "Guardar" at bounding box center [745, 492] width 94 height 22
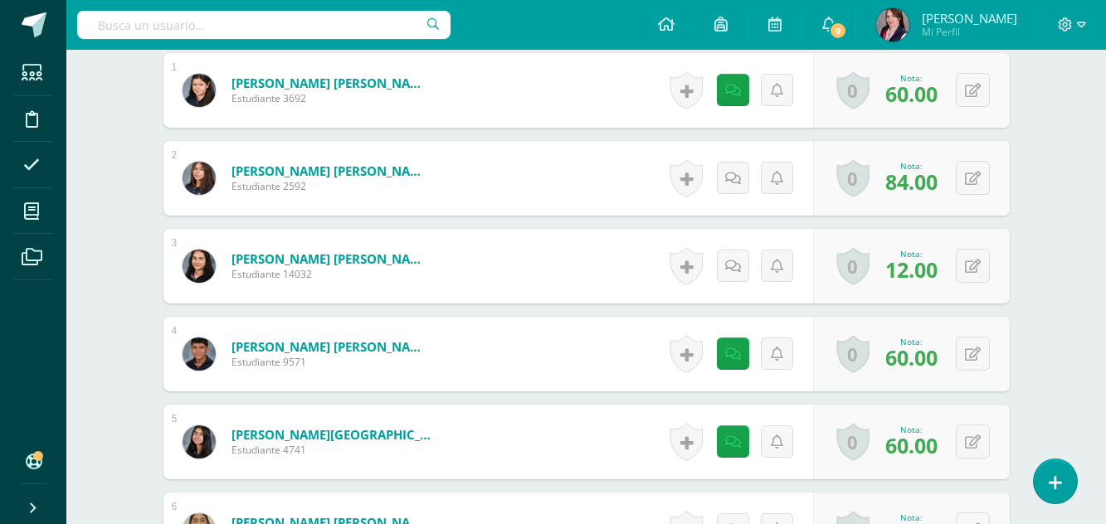
scroll to position [635, 0]
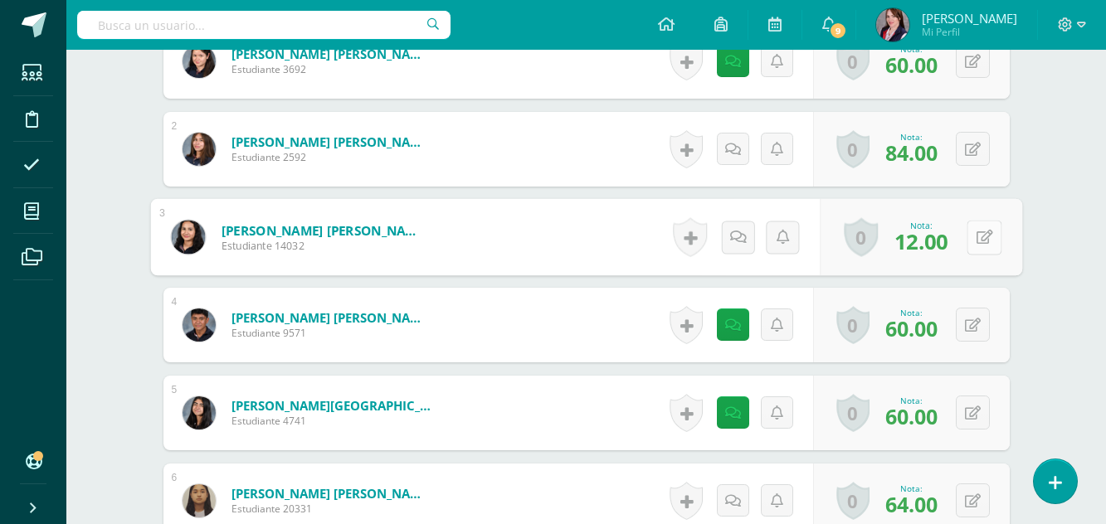
click at [978, 234] on icon at bounding box center [984, 237] width 17 height 14
type input "60"
click at [940, 242] on icon at bounding box center [940, 243] width 15 height 14
click at [737, 234] on icon at bounding box center [733, 238] width 16 height 14
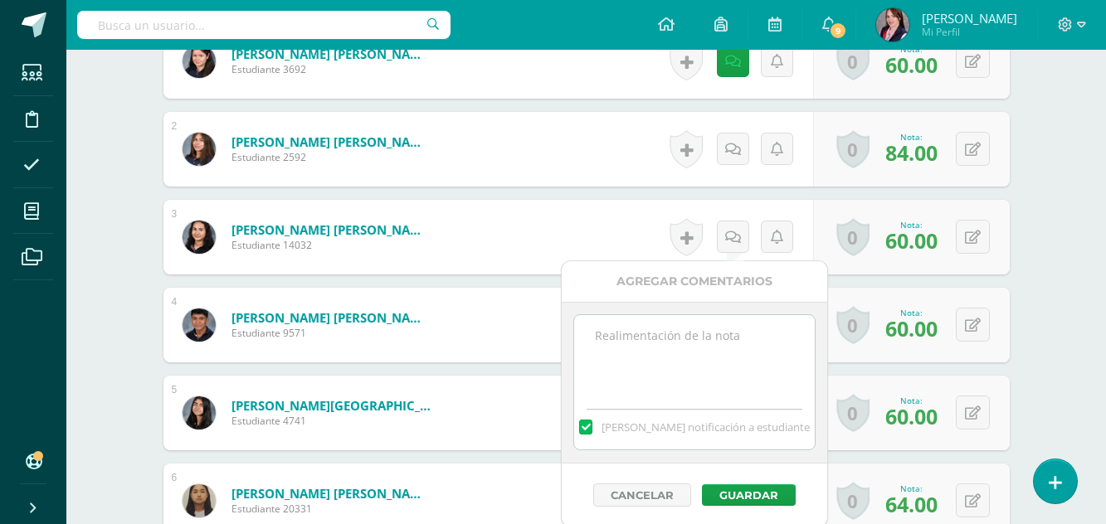
click at [707, 339] on textarea at bounding box center [694, 356] width 240 height 83
type textarea "80"
click at [593, 420] on label at bounding box center [585, 427] width 13 height 15
click at [0, 0] on input "[PERSON_NAME] notificación a estudiante" at bounding box center [0, 0] width 0 height 0
click at [744, 493] on button "Guardar" at bounding box center [749, 496] width 94 height 22
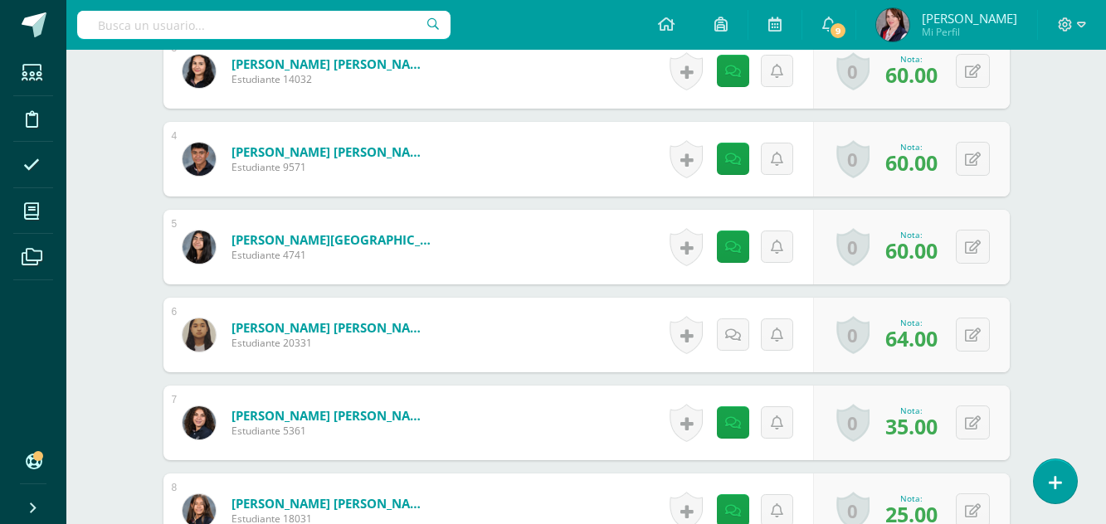
scroll to position [884, 0]
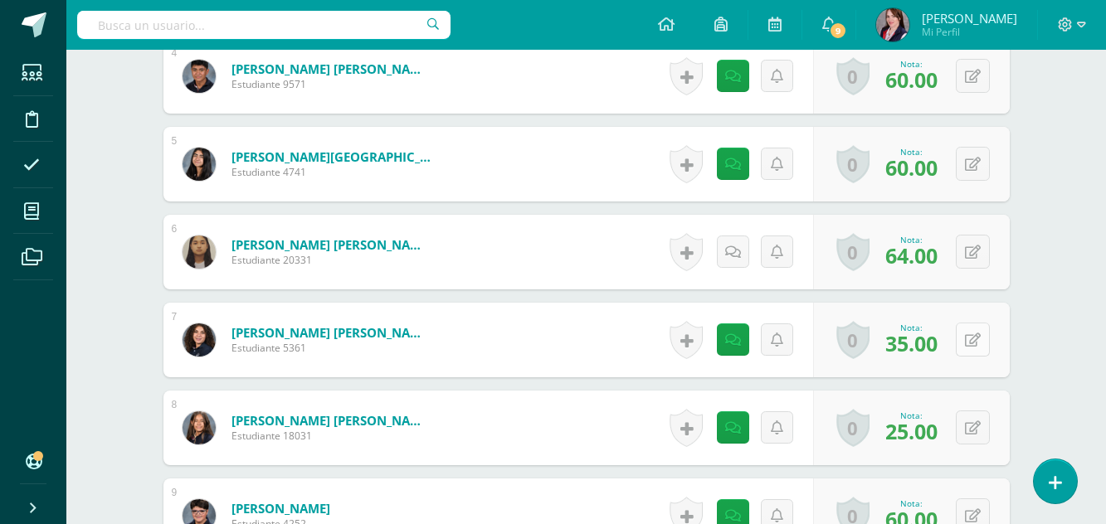
click at [973, 339] on button at bounding box center [973, 340] width 34 height 34
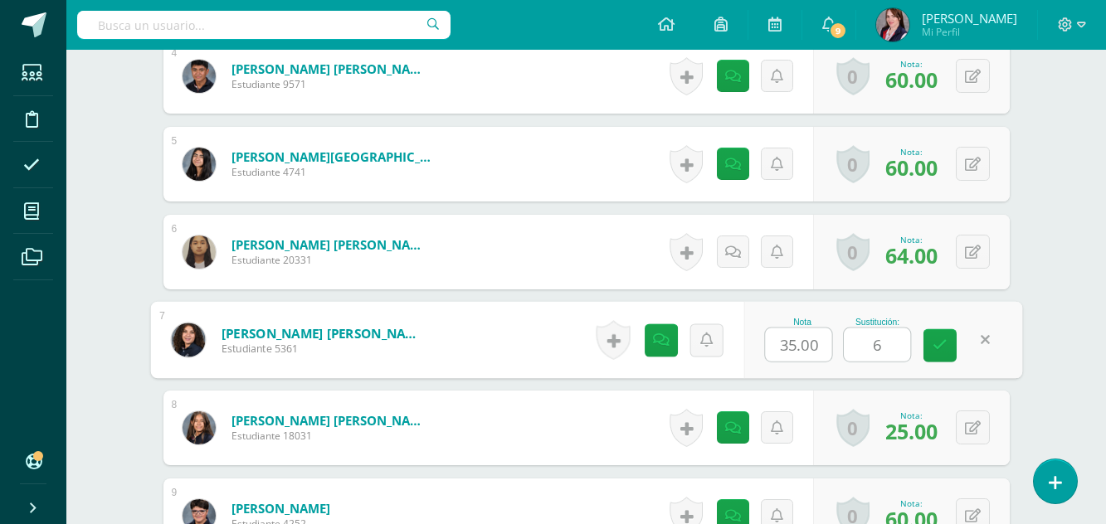
type input "60"
click at [938, 336] on link at bounding box center [940, 345] width 33 height 33
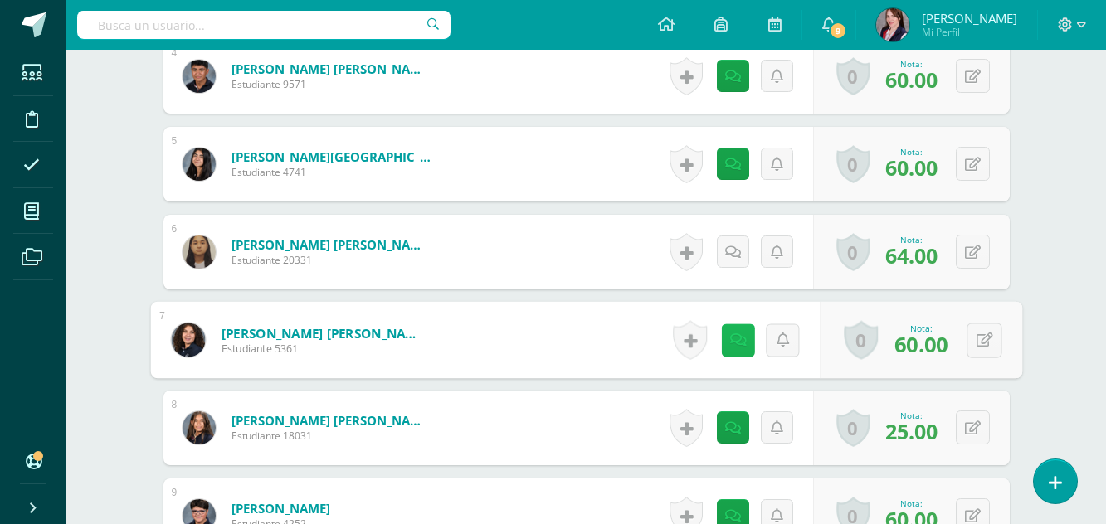
click at [732, 338] on icon at bounding box center [737, 340] width 17 height 14
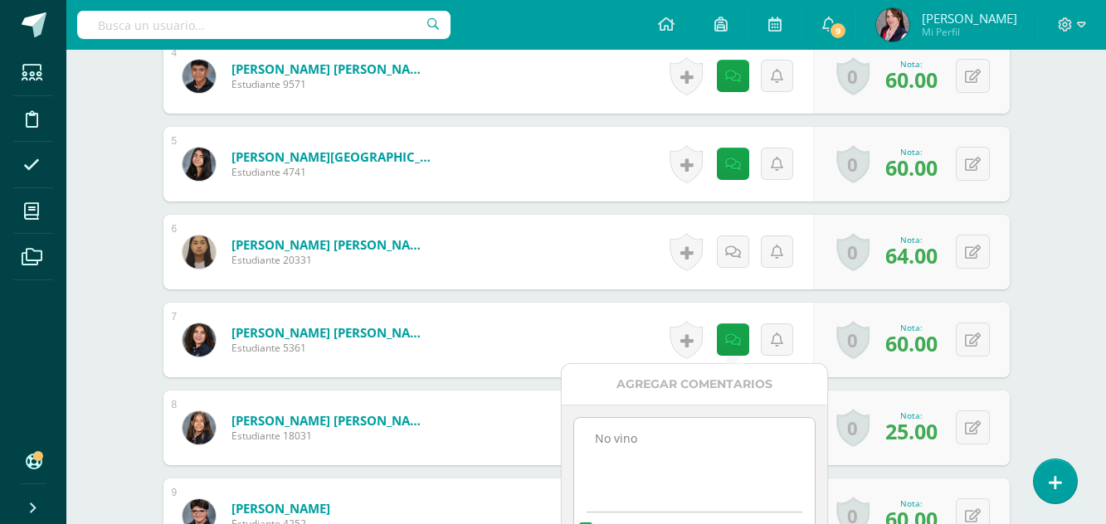
drag, startPoint x: 648, startPoint y: 431, endPoint x: 580, endPoint y: 417, distance: 69.3
click at [576, 437] on textarea "No vino" at bounding box center [694, 459] width 240 height 83
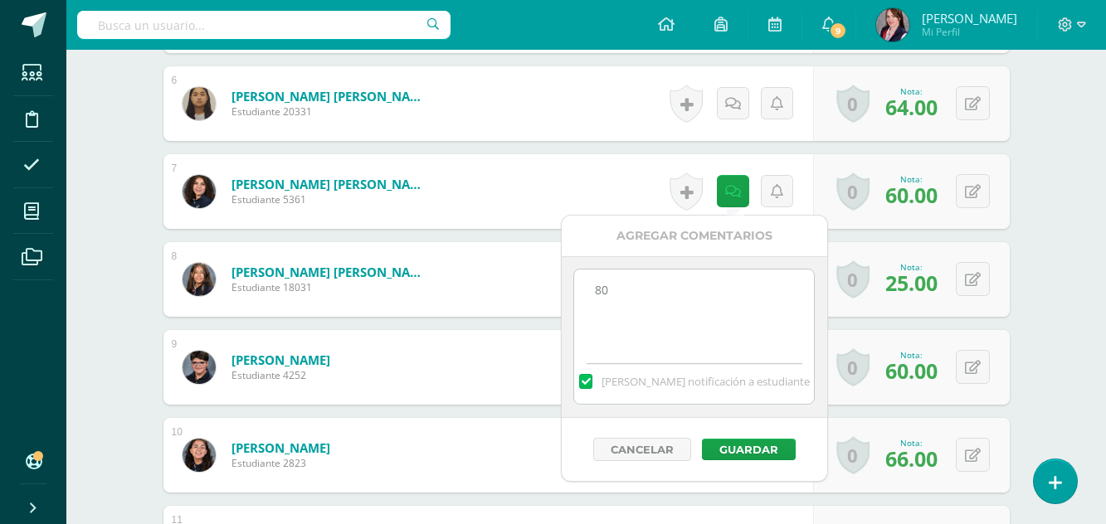
scroll to position [1050, 0]
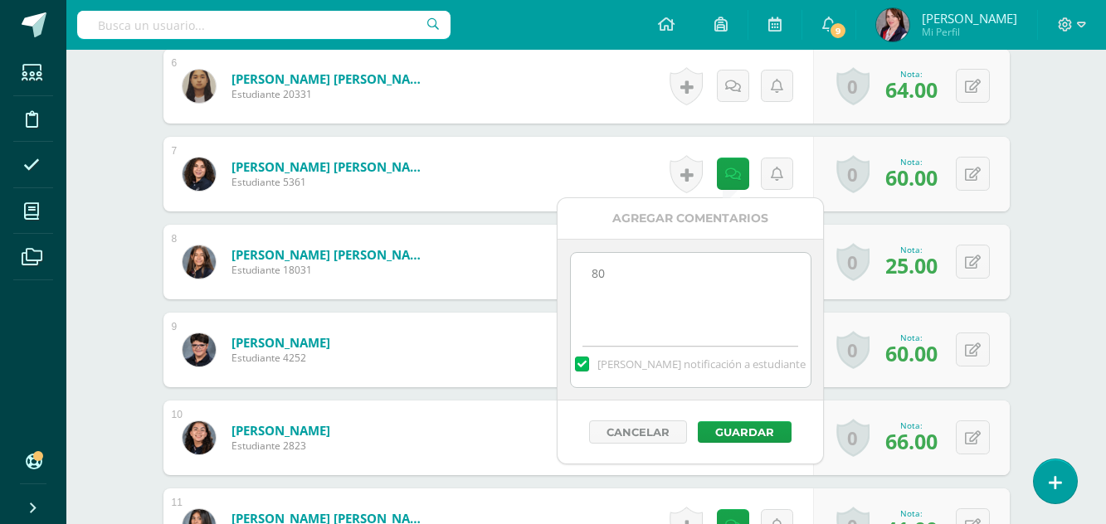
type textarea "80"
click at [588, 363] on label at bounding box center [581, 364] width 13 height 15
click at [0, 0] on input "[PERSON_NAME] notificación a estudiante" at bounding box center [0, 0] width 0 height 0
click at [764, 435] on button "Guardar" at bounding box center [745, 433] width 94 height 22
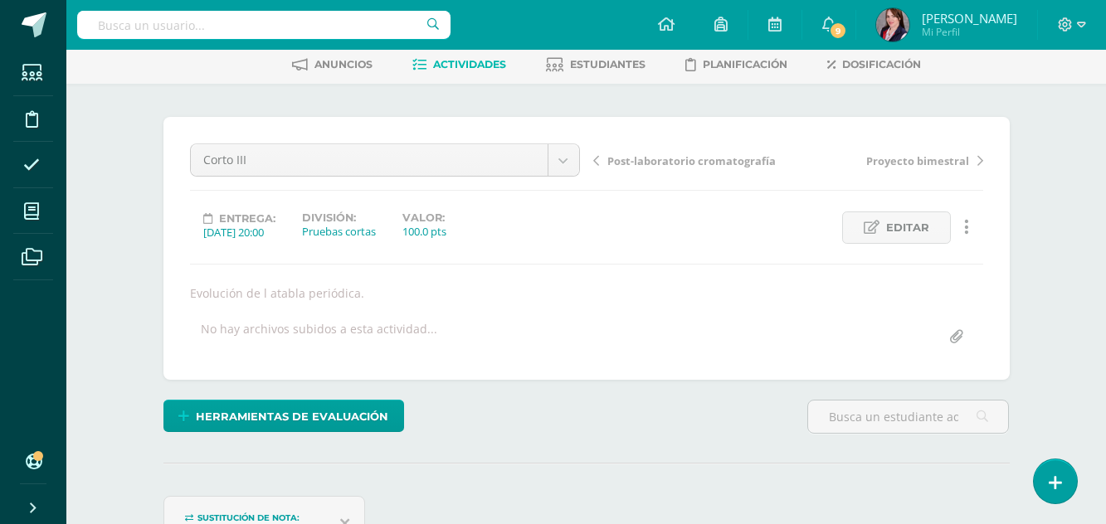
scroll to position [54, 0]
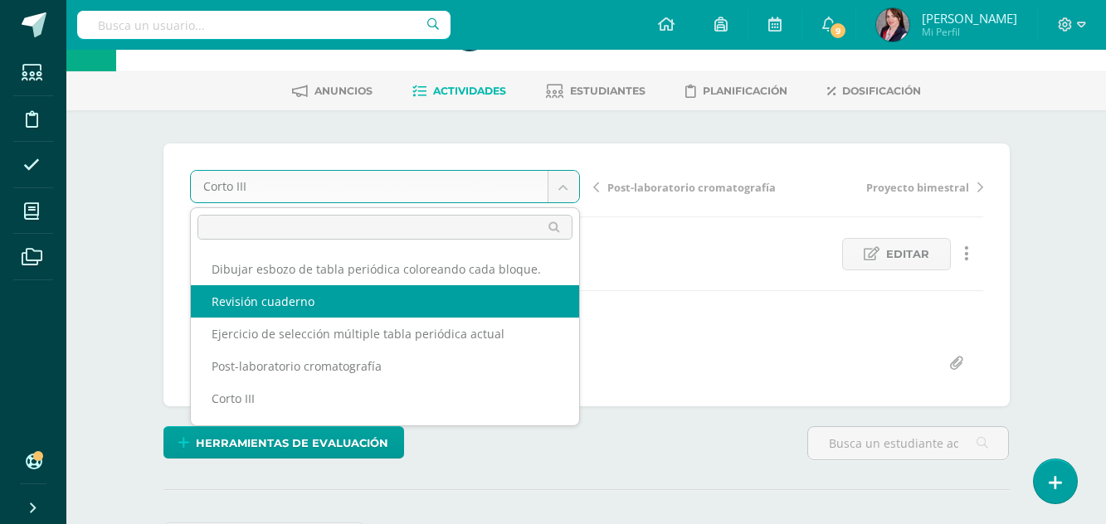
select select "/dashboard/teacher/grade-activity/237673/"
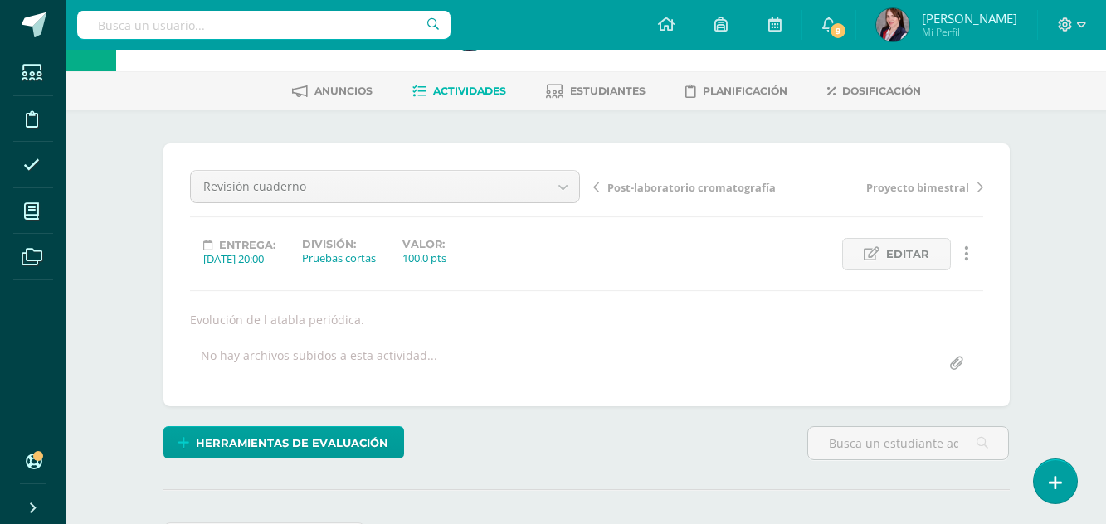
click at [399, 306] on div "Revisión cuaderno Dibujar esbozo de tabla periódica coloreando cada bloque. Rev…" at bounding box center [586, 275] width 793 height 210
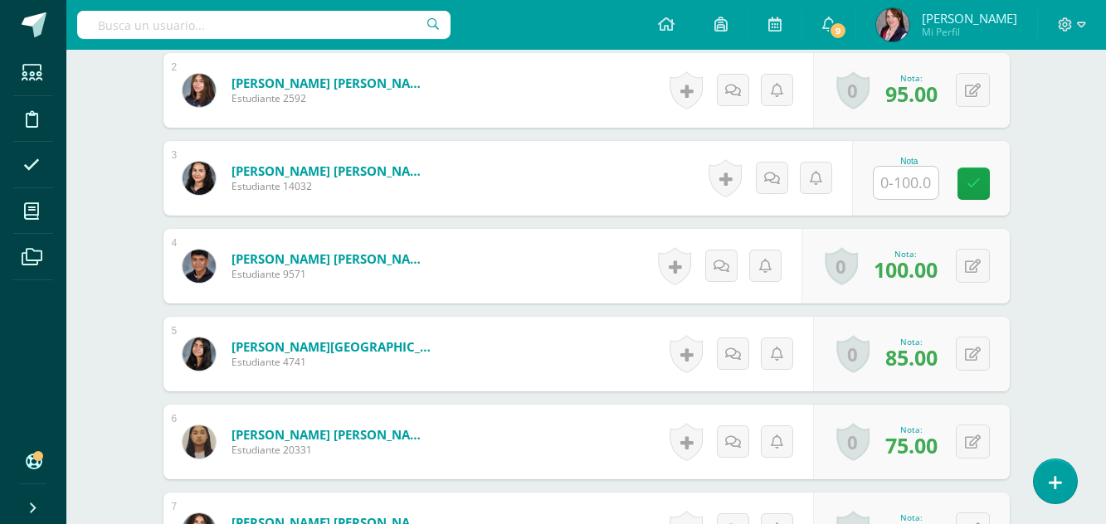
scroll to position [583, 0]
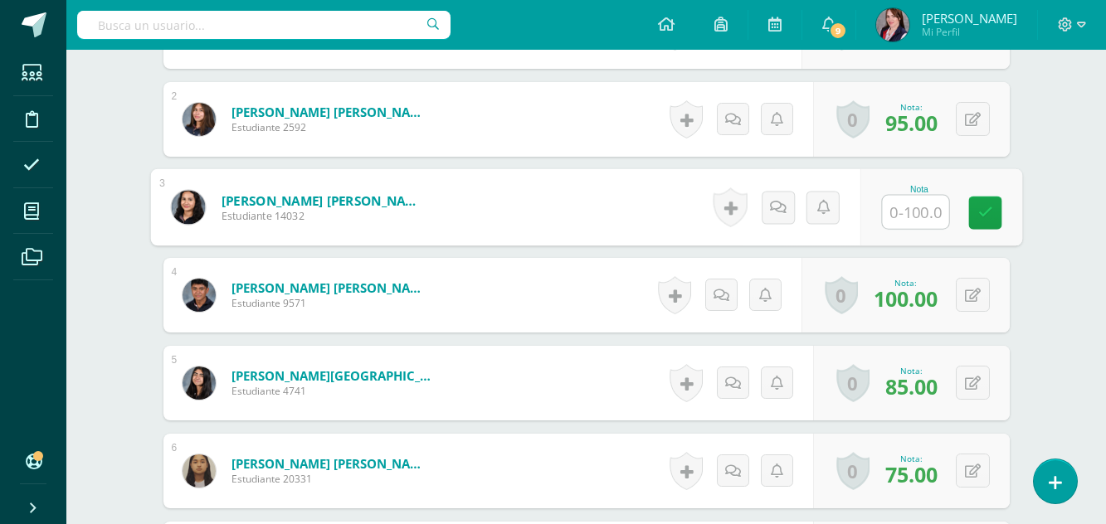
click at [924, 212] on input "text" at bounding box center [915, 212] width 66 height 33
type input "80"
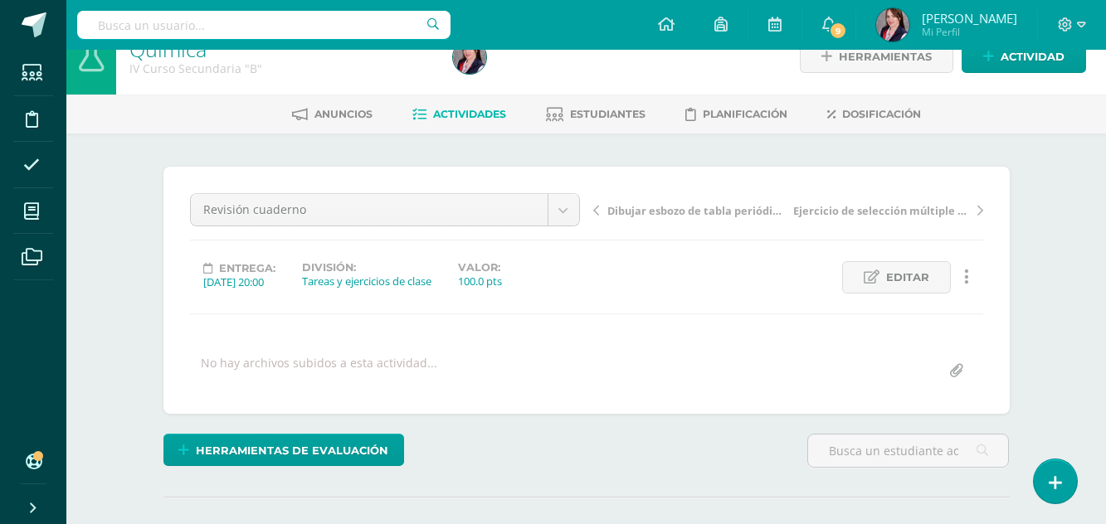
scroll to position [2, 0]
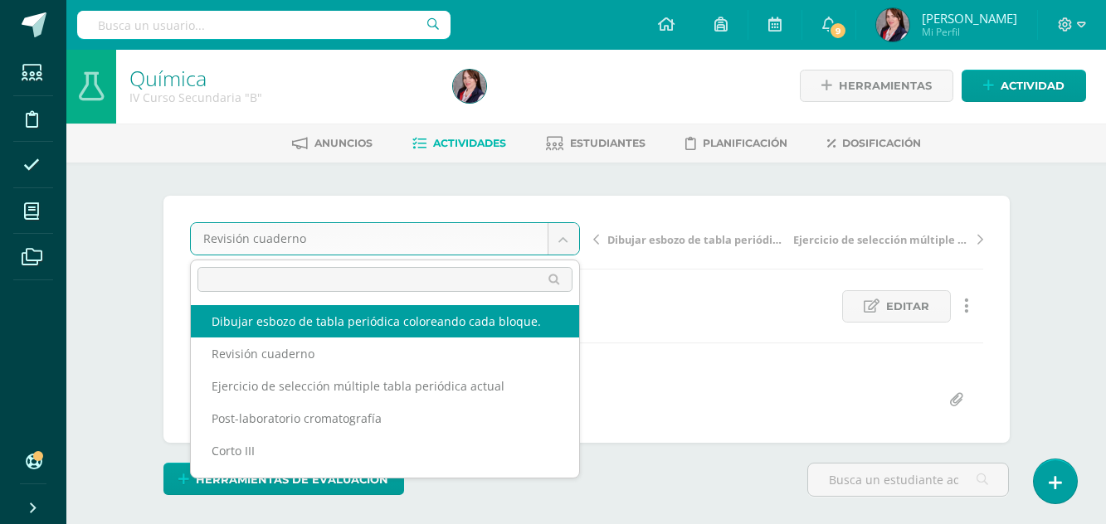
select select "/dashboard/teacher/grade-activity/237667/"
click at [481, 314] on div "100.0 pts" at bounding box center [480, 310] width 44 height 15
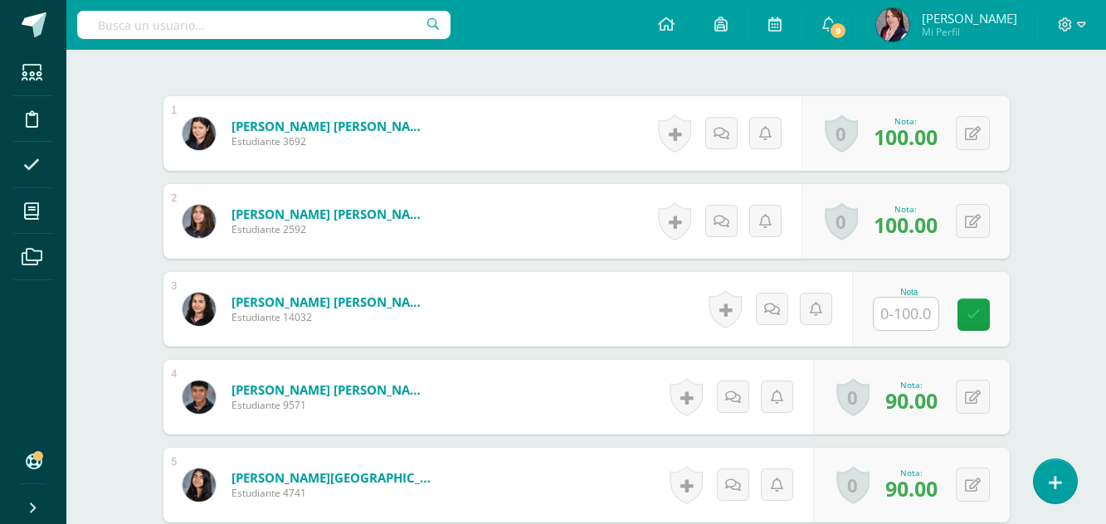
scroll to position [497, 0]
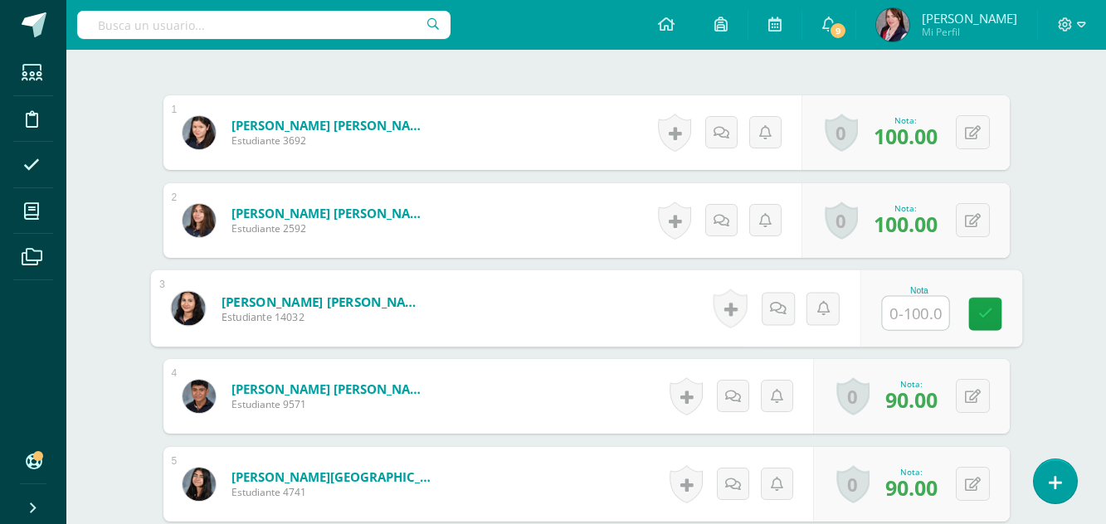
click at [914, 311] on input "text" at bounding box center [915, 313] width 66 height 33
type input "90"
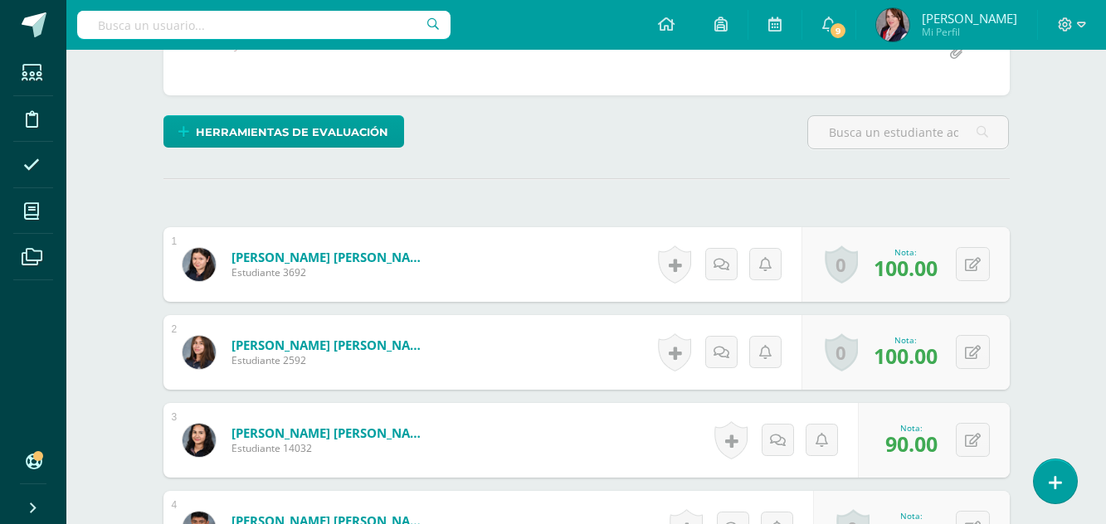
scroll to position [83, 0]
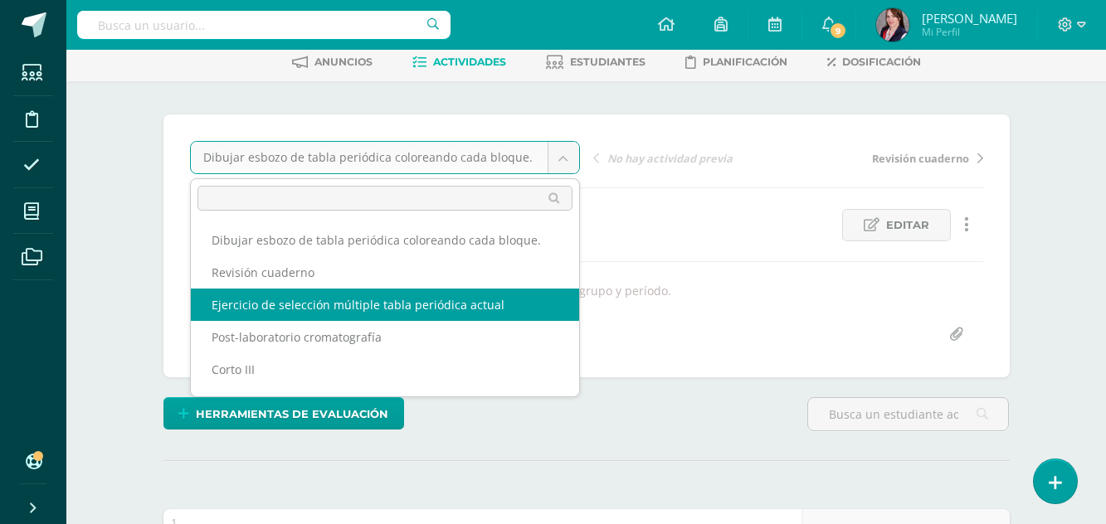
select select "/dashboard/teacher/grade-activity/237671/"
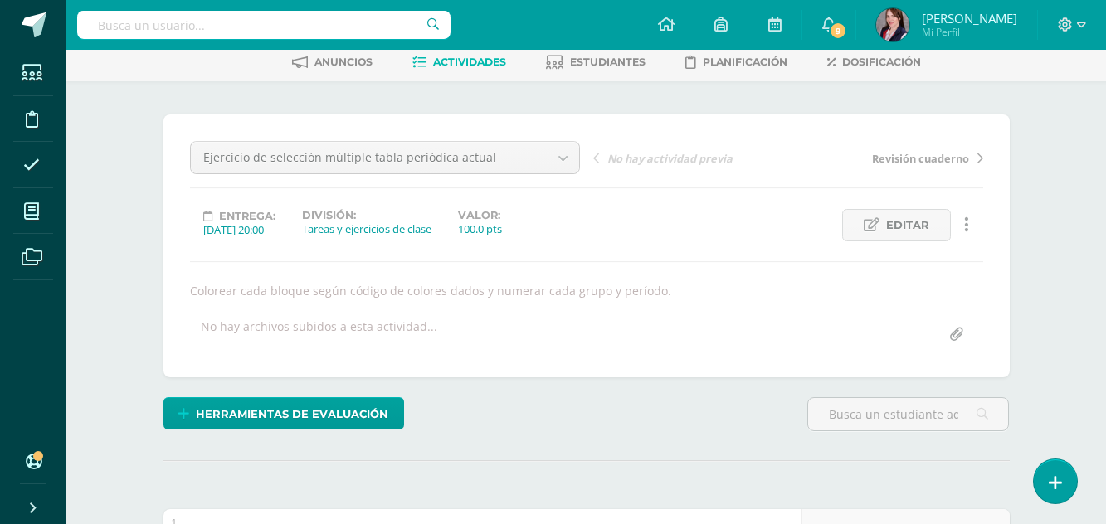
click at [413, 309] on div "Ejercicio de selección múltiple tabla periódica actual Dibujar esbozo de tabla …" at bounding box center [586, 246] width 793 height 210
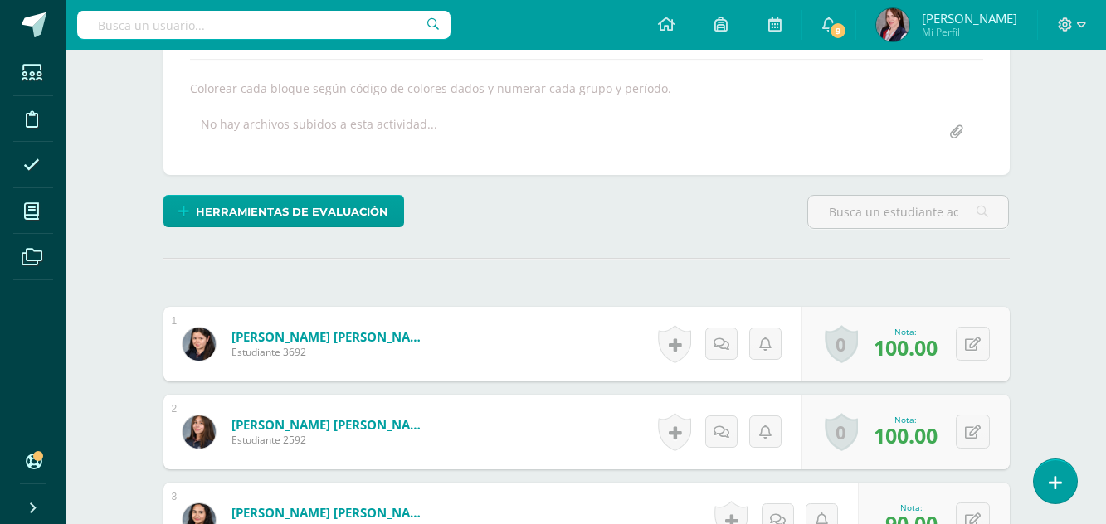
scroll to position [332, 0]
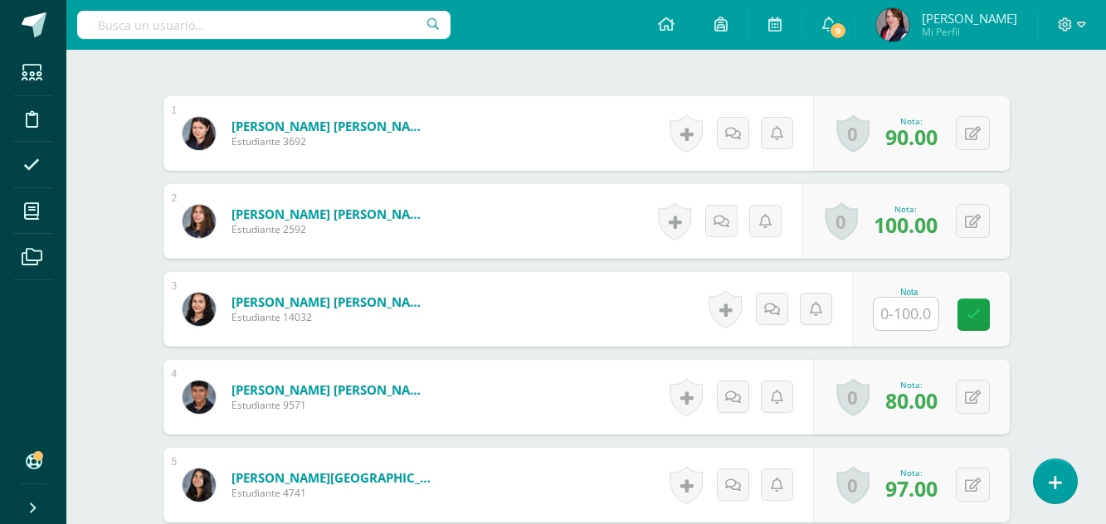
scroll to position [497, 0]
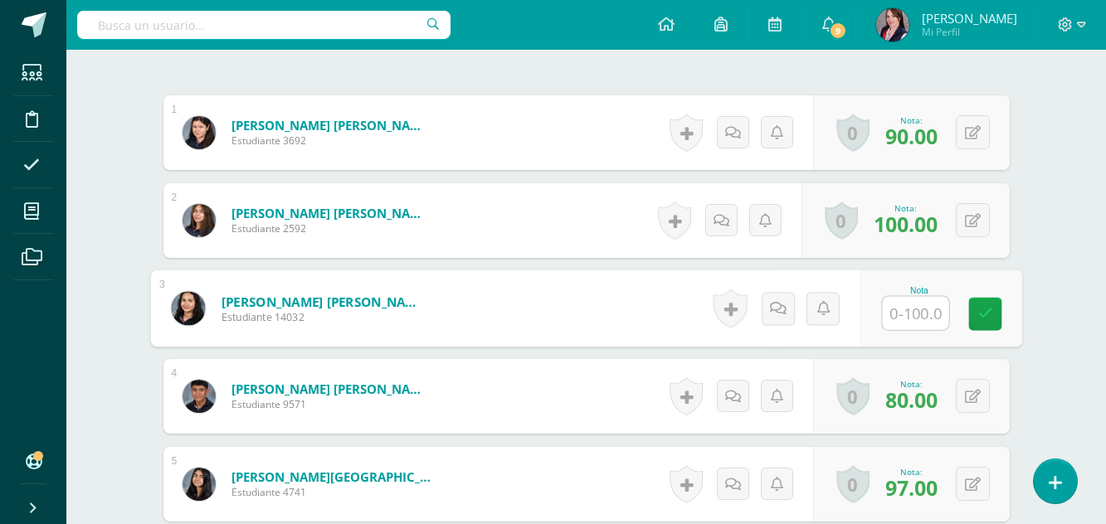
click at [907, 316] on input "text" at bounding box center [915, 313] width 66 height 33
type input "90"
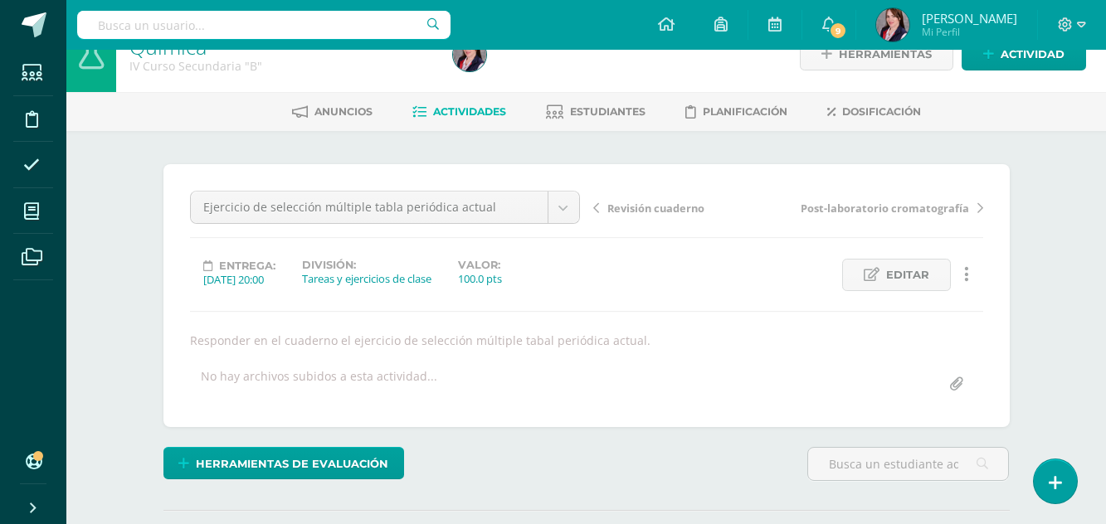
scroll to position [0, 0]
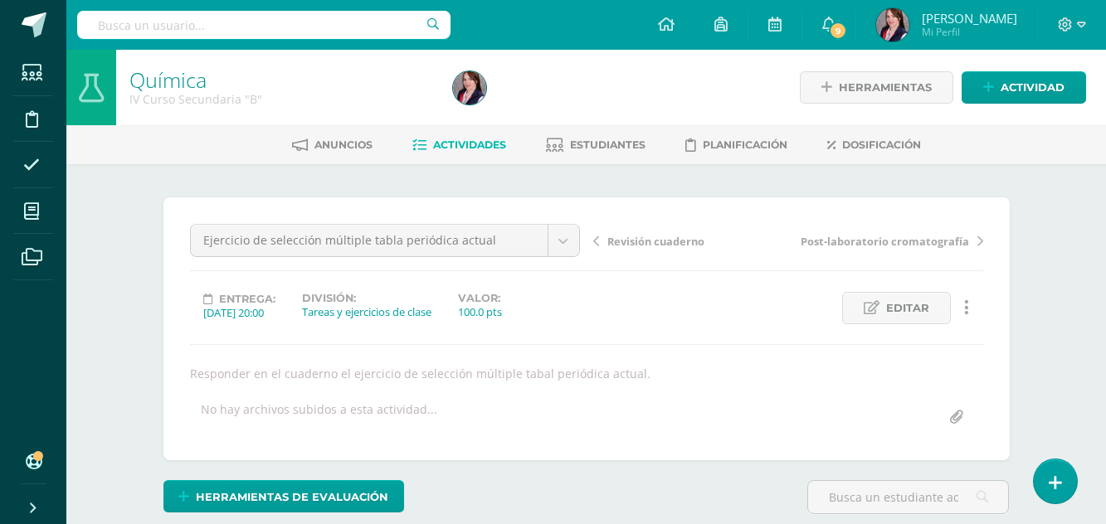
click at [470, 144] on span "Actividades" at bounding box center [469, 145] width 73 height 12
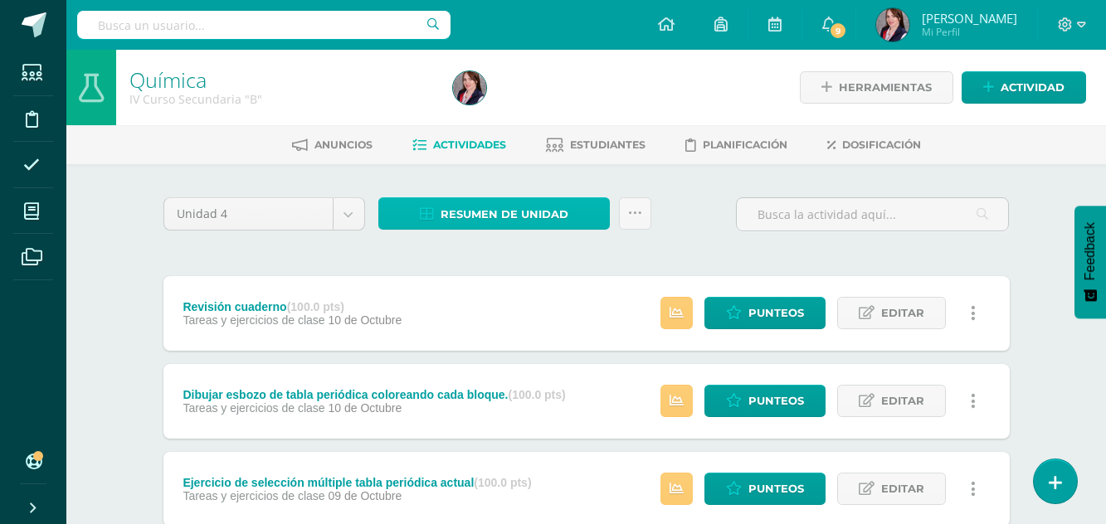
click at [499, 207] on span "Resumen de unidad" at bounding box center [505, 214] width 128 height 31
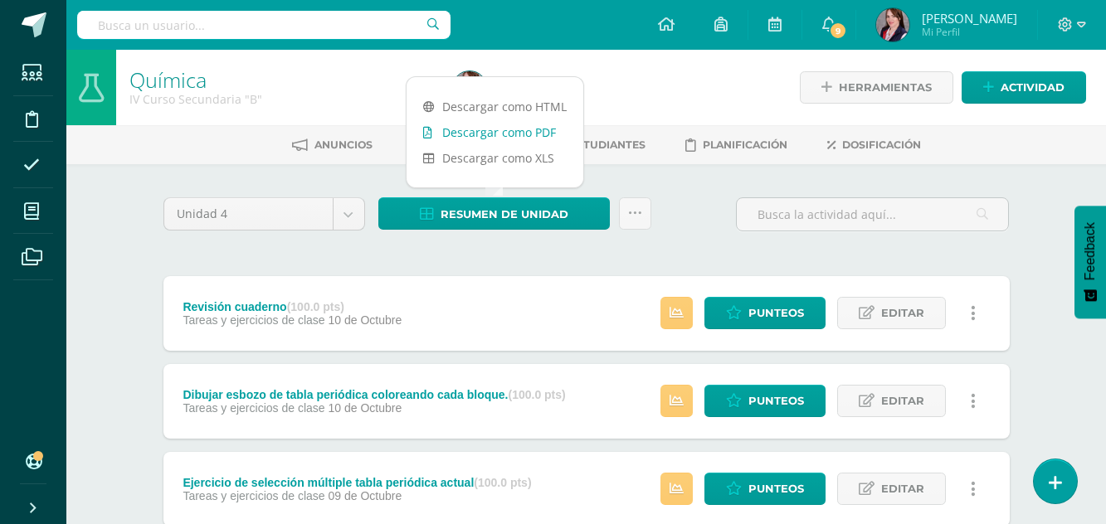
click at [508, 132] on link "Descargar como PDF" at bounding box center [495, 133] width 177 height 26
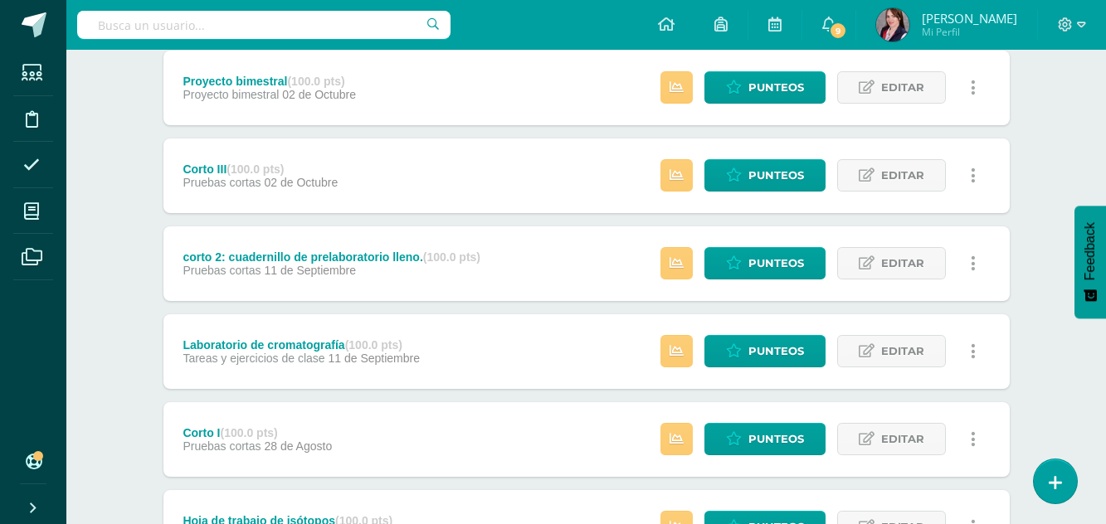
scroll to position [581, 0]
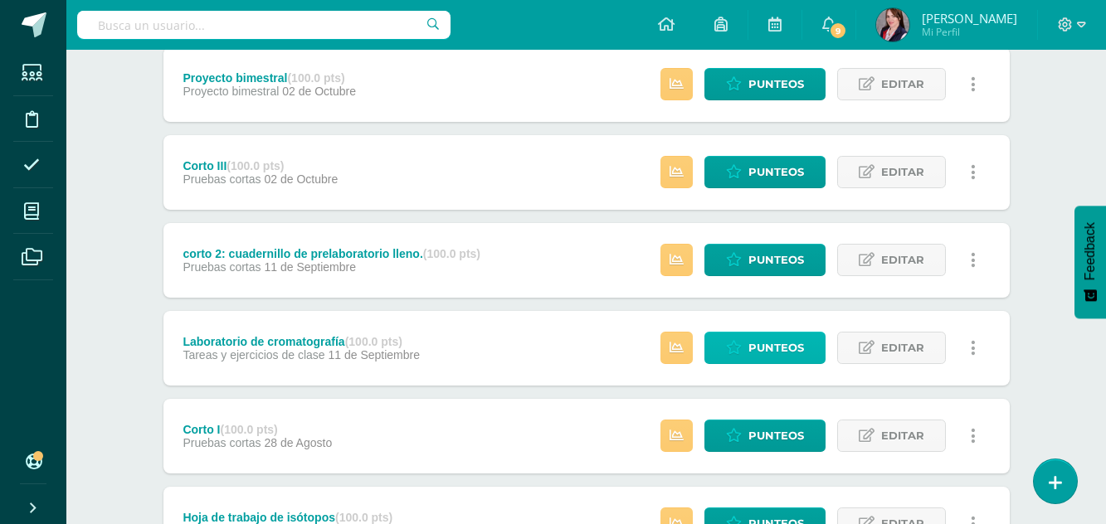
click at [789, 339] on span "Punteos" at bounding box center [777, 348] width 56 height 31
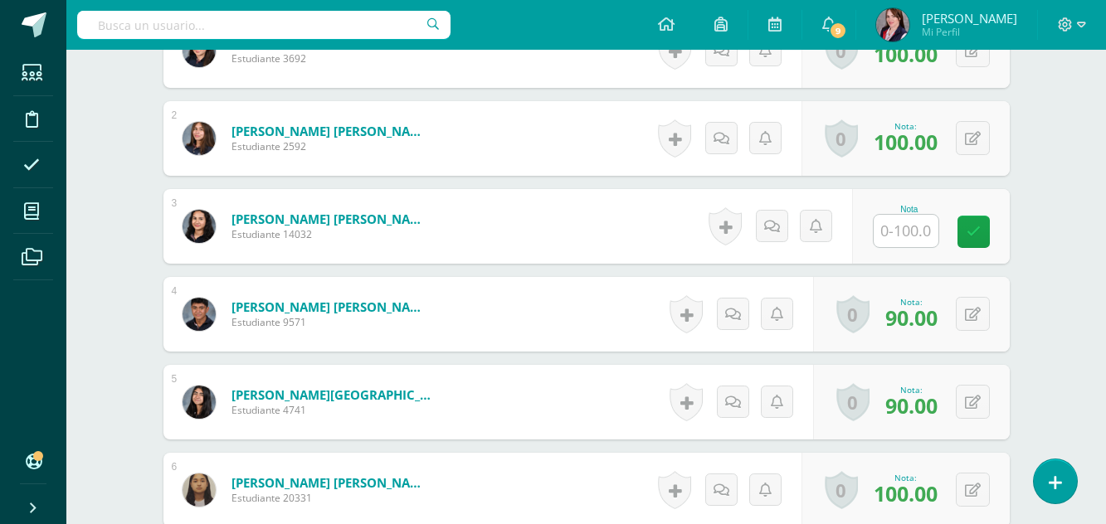
scroll to position [580, 0]
click at [913, 232] on input "text" at bounding box center [906, 230] width 65 height 32
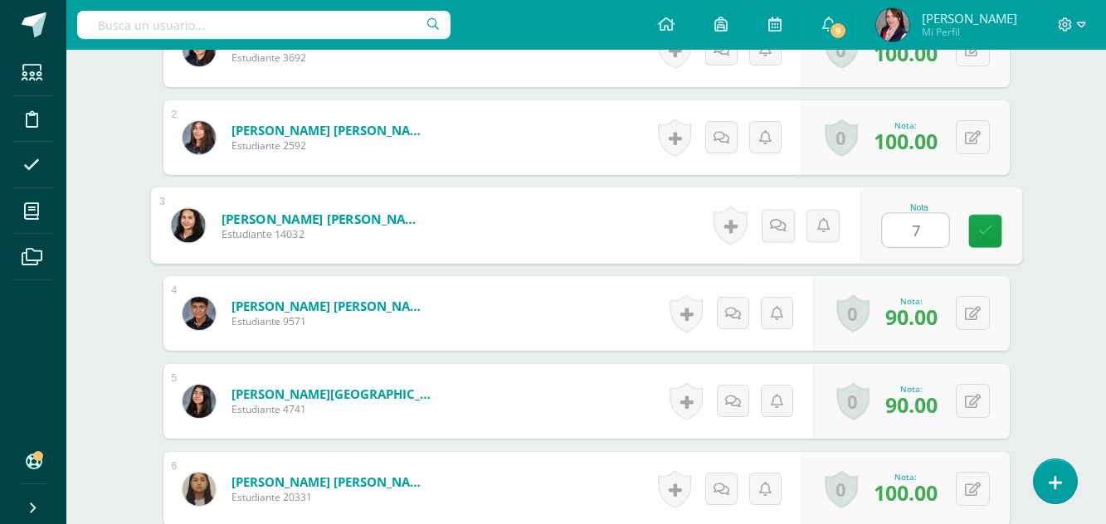
type input "79"
click at [988, 230] on icon at bounding box center [985, 230] width 15 height 14
